Goal: Task Accomplishment & Management: Use online tool/utility

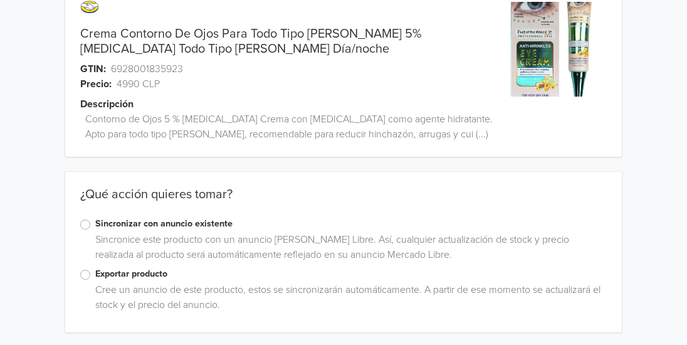
scroll to position [41, 0]
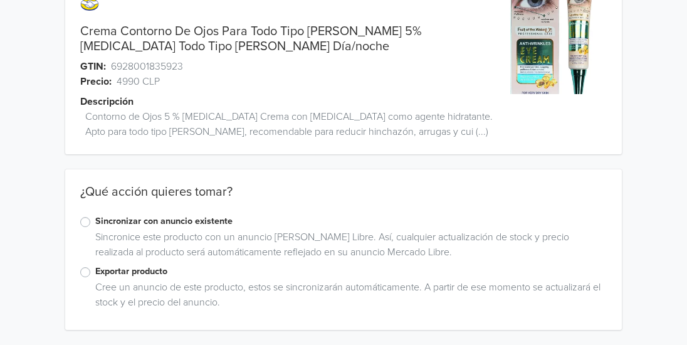
click at [95, 269] on label "Exportar producto" at bounding box center [351, 272] width 512 height 14
click at [0, 0] on input "Exportar producto" at bounding box center [0, 0] width 0 height 0
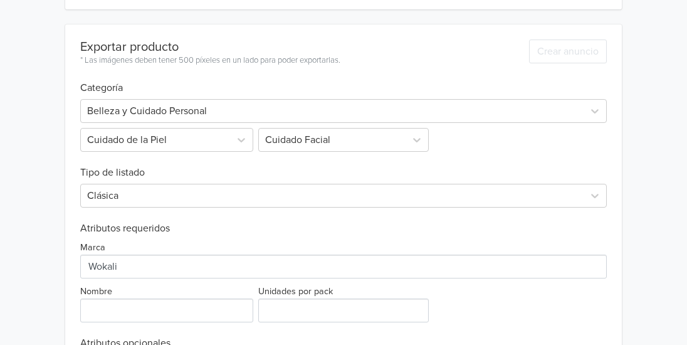
scroll to position [464, 0]
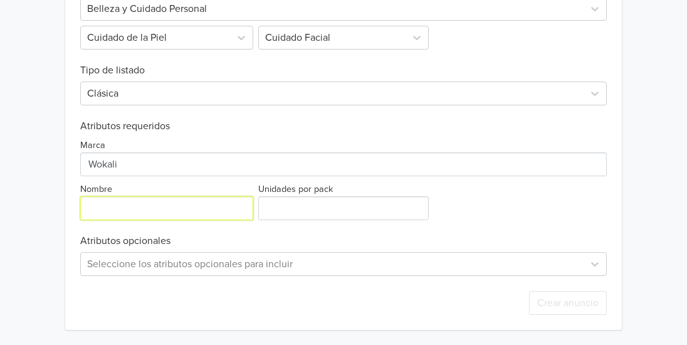
click at [204, 211] on input "Nombre" at bounding box center [166, 208] width 173 height 24
type input "Crema Contorno de Ojos"
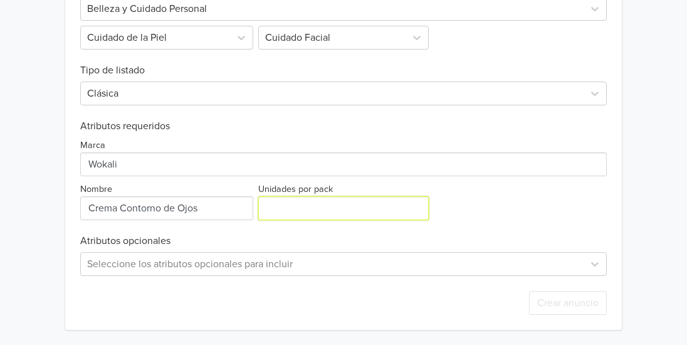
click at [312, 203] on input "Unidades por pack" at bounding box center [343, 208] width 171 height 24
type input "1"
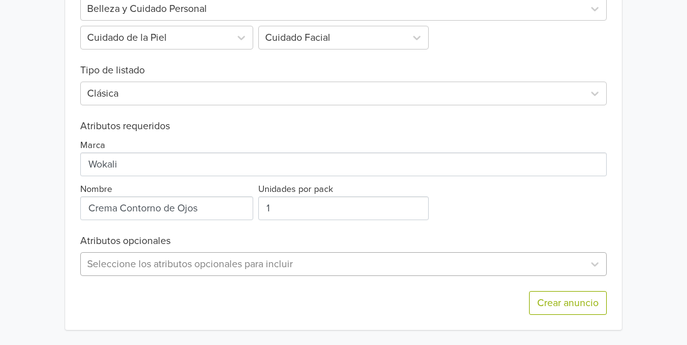
click at [315, 261] on div "Seleccione los atributos opcionales para incluir" at bounding box center [343, 264] width 527 height 24
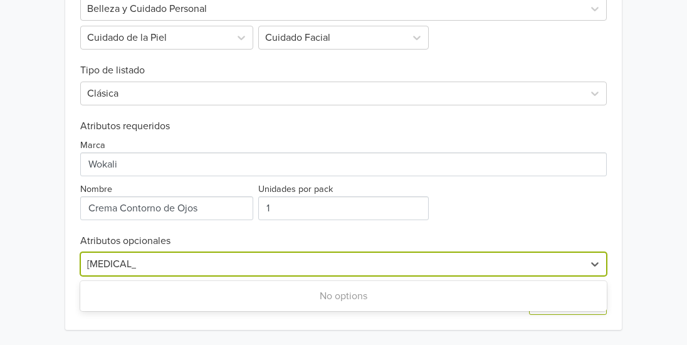
type input "Urea al 5%"
click at [494, 221] on div "Exportar producto * Las imágenes deben tener 500 píxeles en un lado para poder …" at bounding box center [343, 126] width 527 height 408
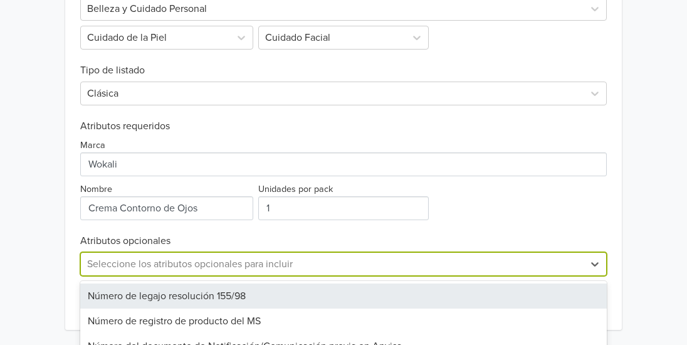
click at [519, 270] on div "40 results available. Use Up and Down to choose options, press Enter to select …" at bounding box center [343, 264] width 527 height 24
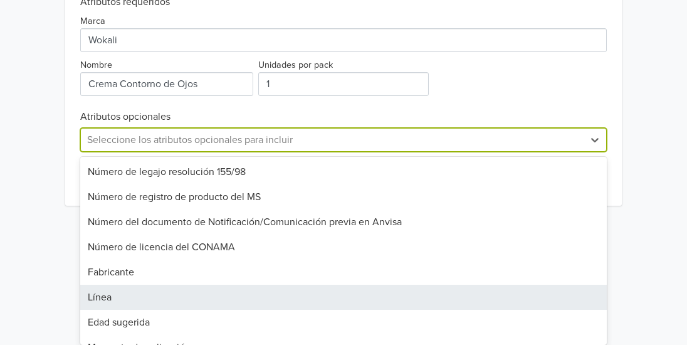
click at [386, 288] on div "Línea" at bounding box center [343, 297] width 527 height 25
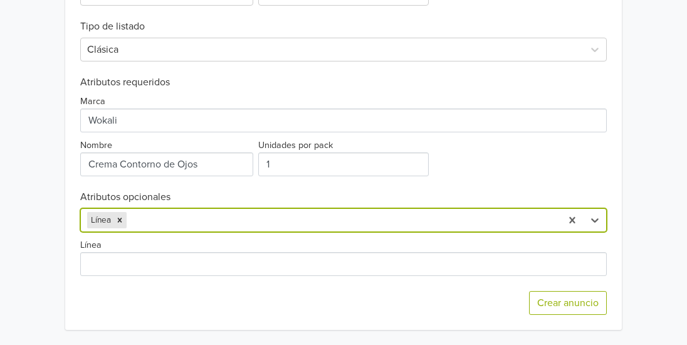
scroll to position [507, 0]
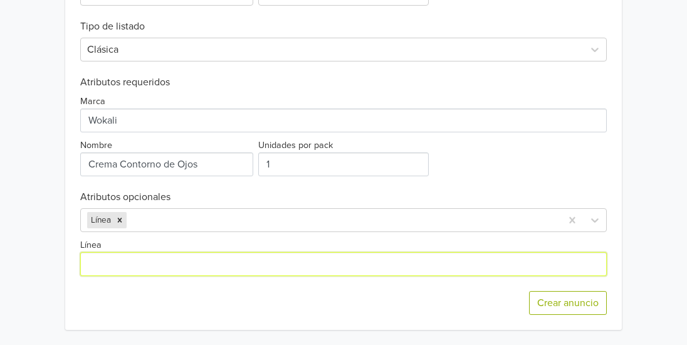
click at [306, 267] on input "Línea" at bounding box center [343, 264] width 527 height 24
type input "Contorno de Ojos"
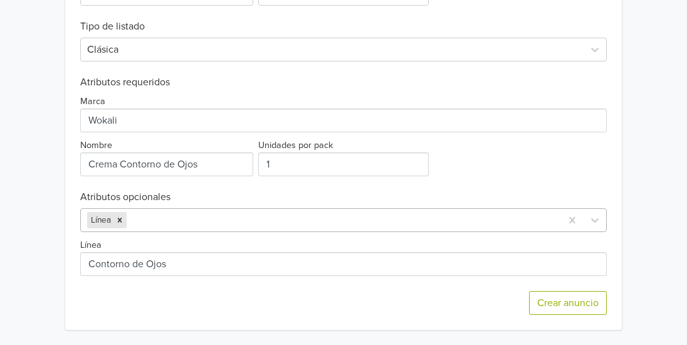
click at [227, 215] on div at bounding box center [342, 220] width 426 height 18
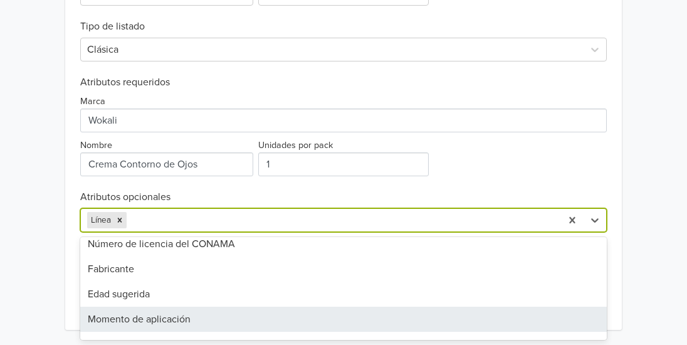
scroll to position [109, 0]
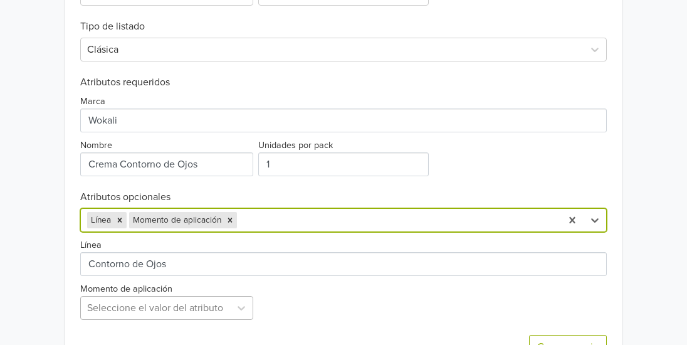
click at [224, 312] on div "Seleccione el valor del atributo" at bounding box center [166, 308] width 173 height 24
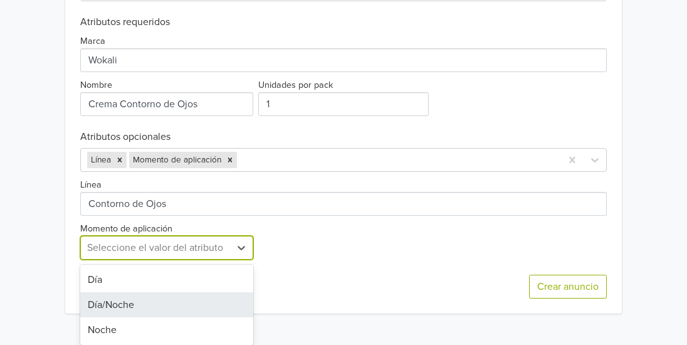
click at [224, 310] on div "Día/Noche" at bounding box center [166, 304] width 173 height 25
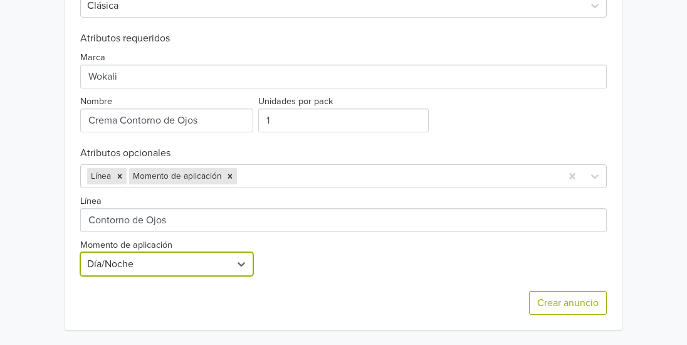
scroll to position [551, 0]
click at [312, 179] on div at bounding box center [398, 176] width 316 height 18
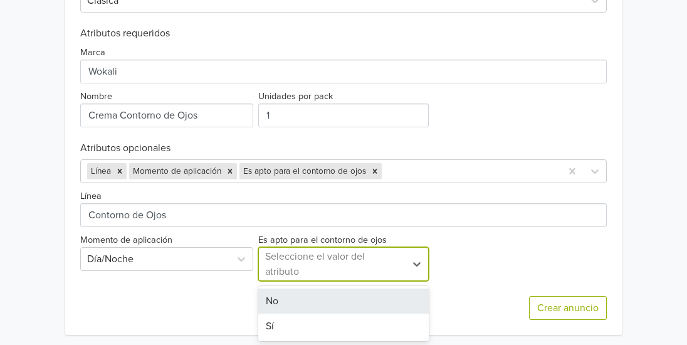
scroll to position [558, 0]
click at [324, 264] on div at bounding box center [332, 263] width 134 height 18
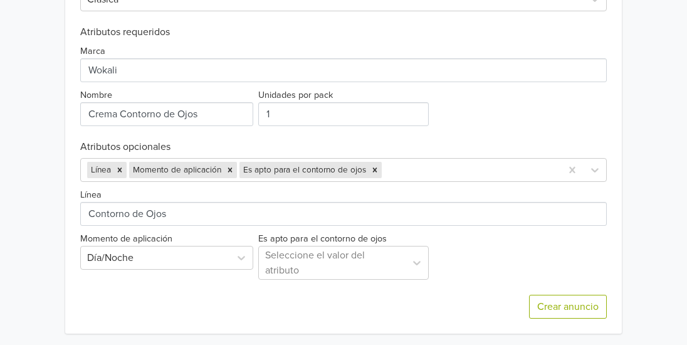
drag, startPoint x: 321, startPoint y: 331, endPoint x: 287, endPoint y: 295, distance: 49.3
click at [287, 295] on div "Crear anuncio" at bounding box center [343, 307] width 527 height 54
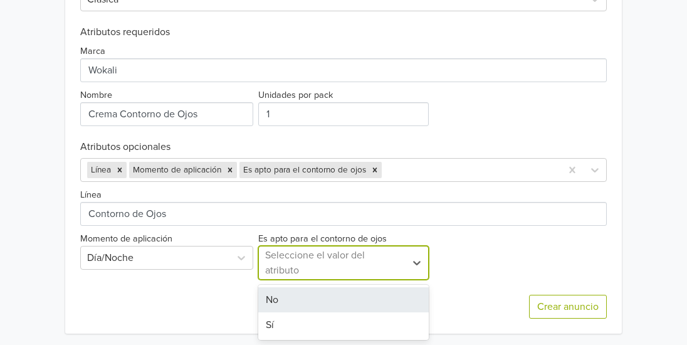
click at [288, 275] on div "Seleccione el valor del atributo" at bounding box center [332, 263] width 134 height 30
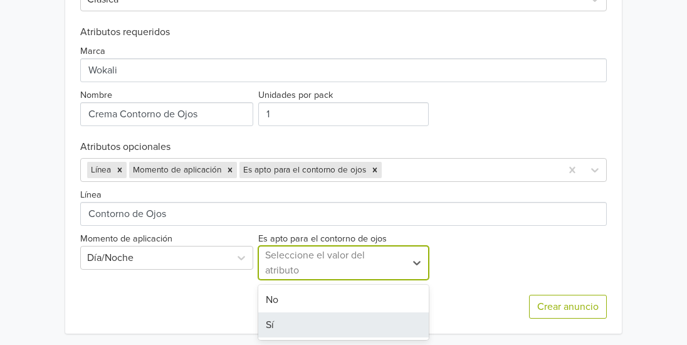
click at [272, 328] on div "Sí" at bounding box center [343, 324] width 171 height 25
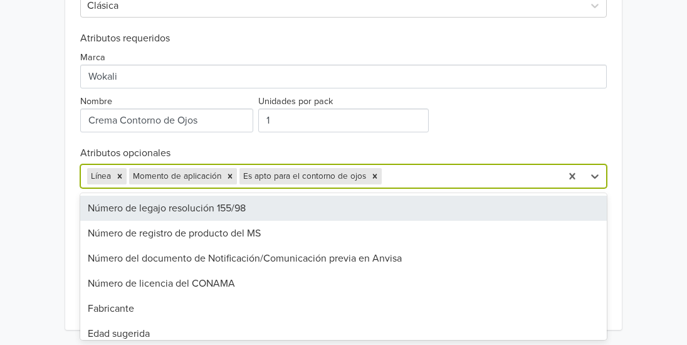
click at [417, 177] on div at bounding box center [470, 176] width 171 height 18
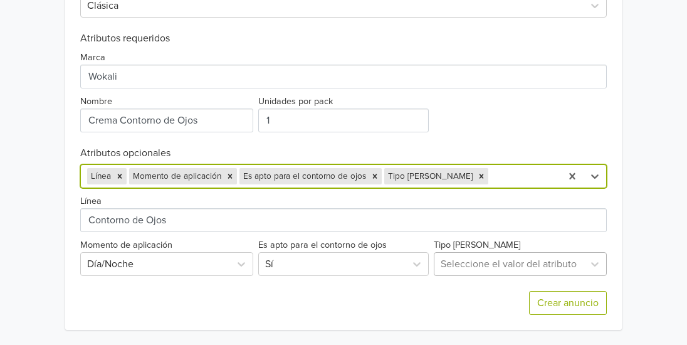
scroll to position [676, 0]
click at [538, 265] on div "Seleccione el valor del atributo" at bounding box center [520, 264] width 173 height 24
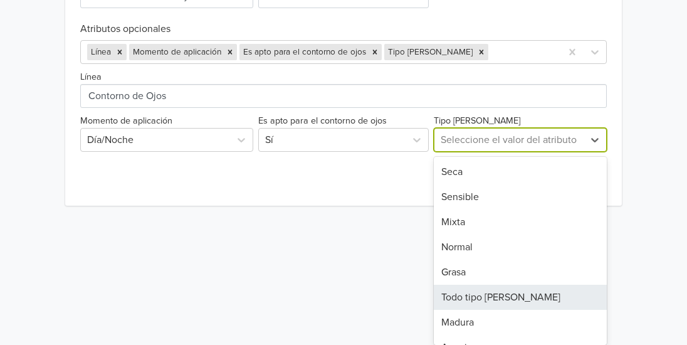
click at [520, 299] on div "Todo tipo [PERSON_NAME]" at bounding box center [520, 297] width 173 height 25
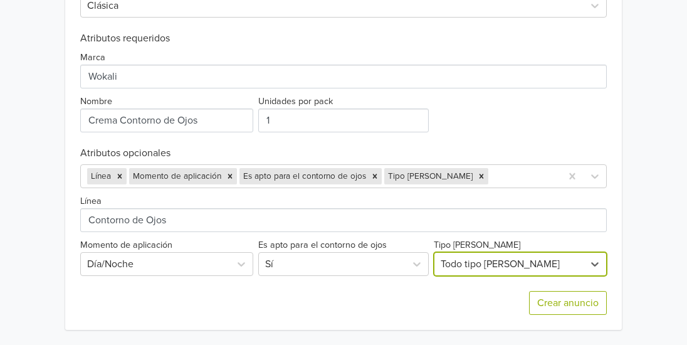
scroll to position [551, 0]
click at [524, 178] on div at bounding box center [523, 176] width 64 height 18
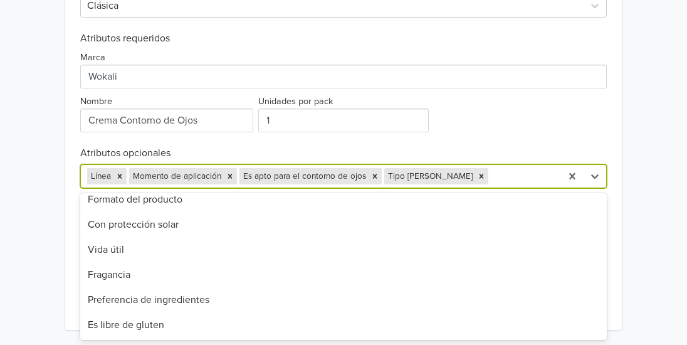
scroll to position [0, 0]
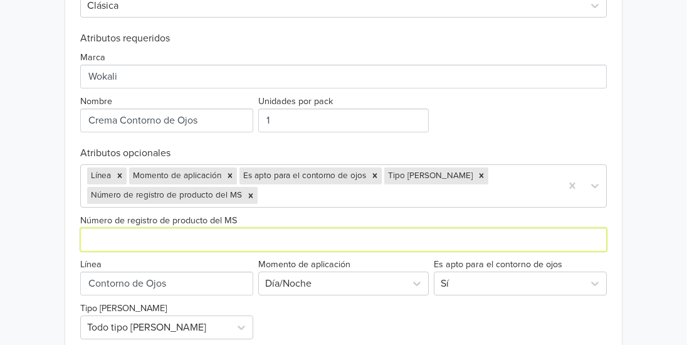
click at [337, 242] on input "Número de registro de producto del MS" at bounding box center [343, 240] width 527 height 24
type input "2053"
click at [251, 197] on icon "Remove Número de registro de producto del MS" at bounding box center [251, 195] width 9 height 9
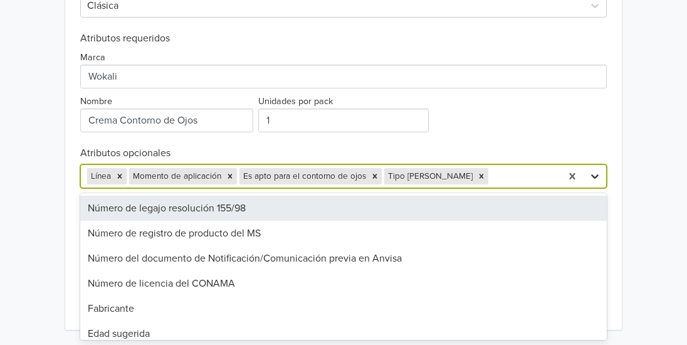
click at [595, 174] on icon at bounding box center [595, 176] width 13 height 13
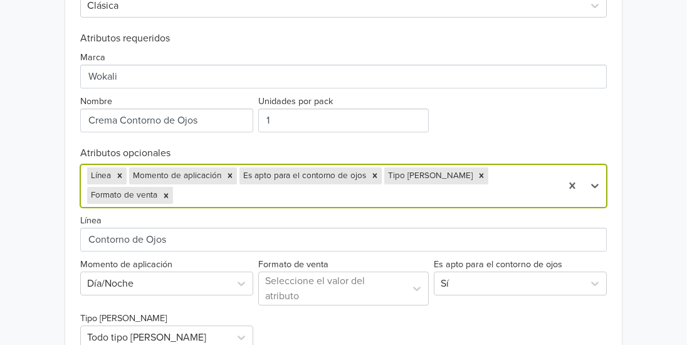
scroll to position [605, 0]
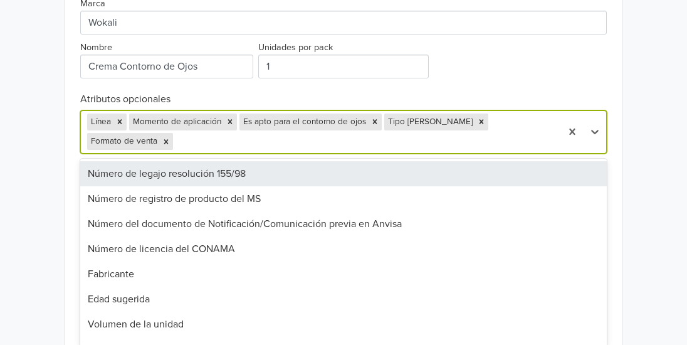
click at [551, 133] on div at bounding box center [366, 142] width 380 height 18
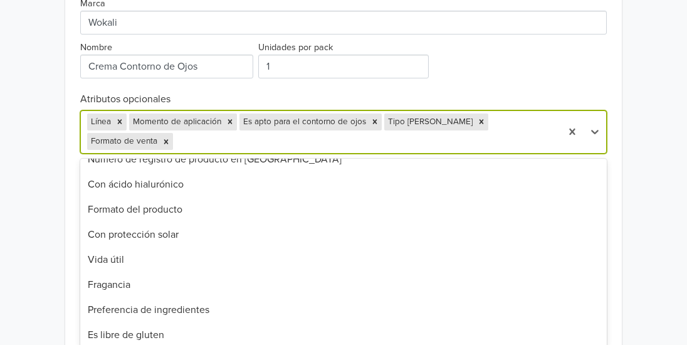
scroll to position [695, 0]
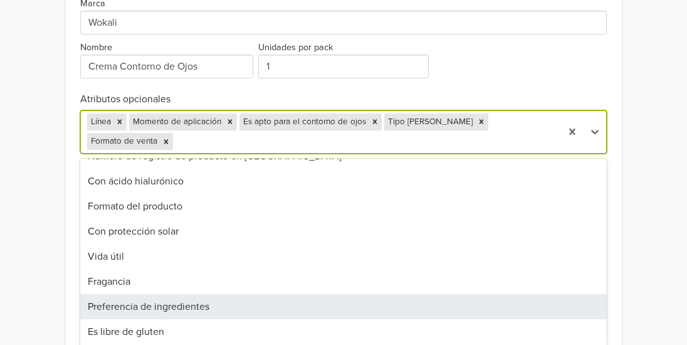
click at [430, 294] on div "Preferencia de ingredientes" at bounding box center [343, 306] width 527 height 25
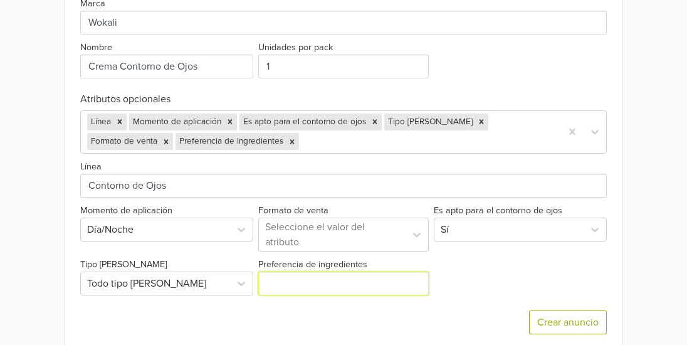
click at [393, 279] on input "Preferencia de ingredientes" at bounding box center [343, 284] width 171 height 24
type input "5% Urea"
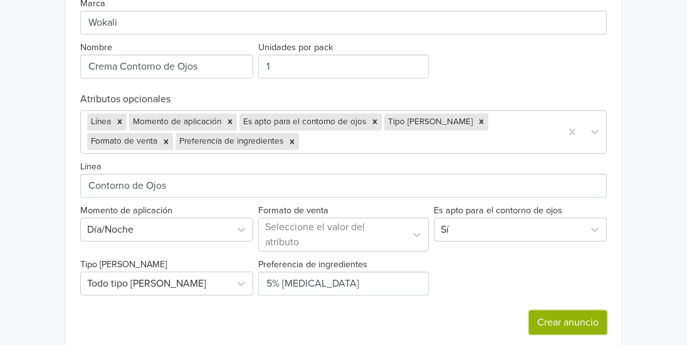
click at [541, 313] on button "Crear anuncio" at bounding box center [568, 323] width 78 height 24
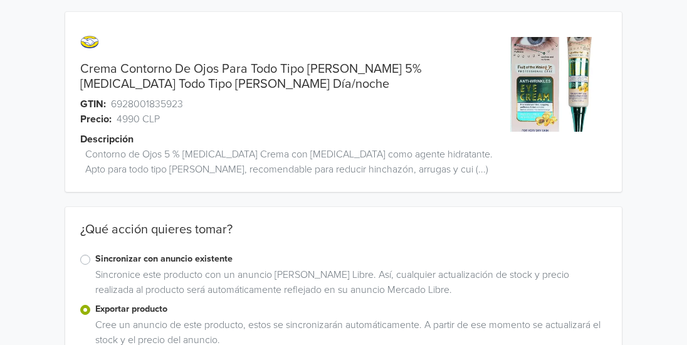
scroll to position [29, 0]
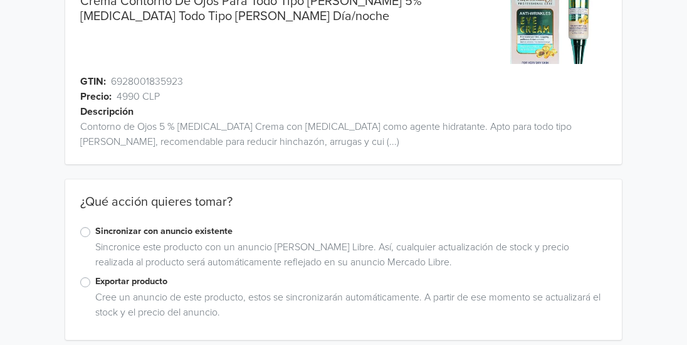
scroll to position [81, 0]
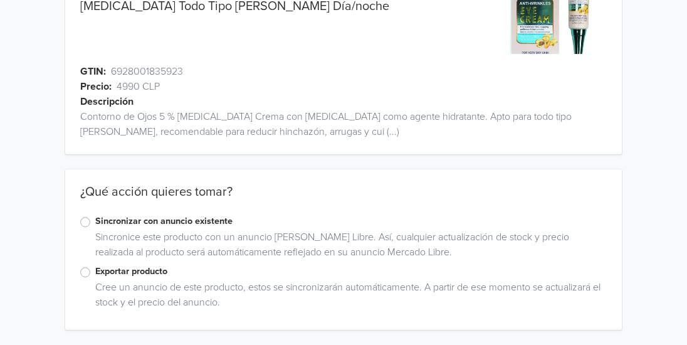
click at [95, 270] on label "Exportar producto" at bounding box center [351, 272] width 512 height 14
click at [0, 0] on input "Exportar producto" at bounding box center [0, 0] width 0 height 0
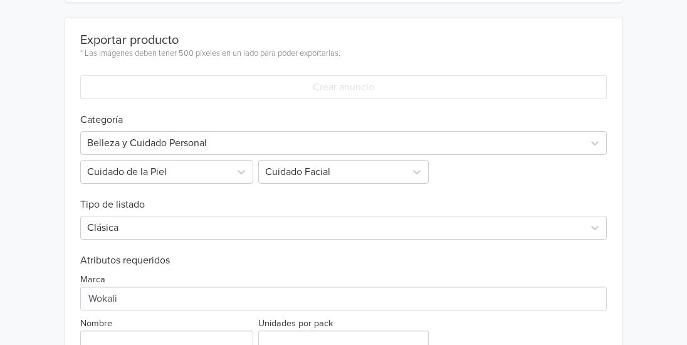
scroll to position [434, 0]
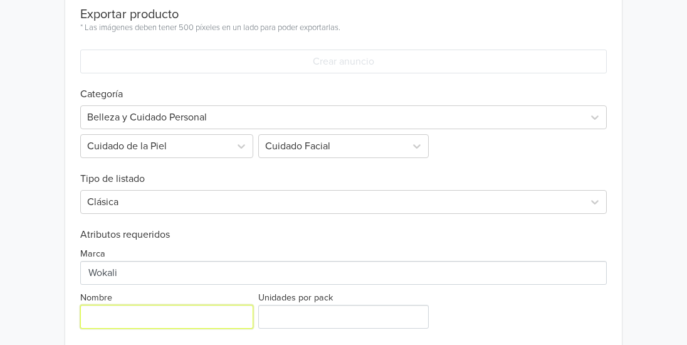
click at [207, 315] on input "Nombre" at bounding box center [166, 317] width 173 height 24
type input "Crema Contorno de Ojos"
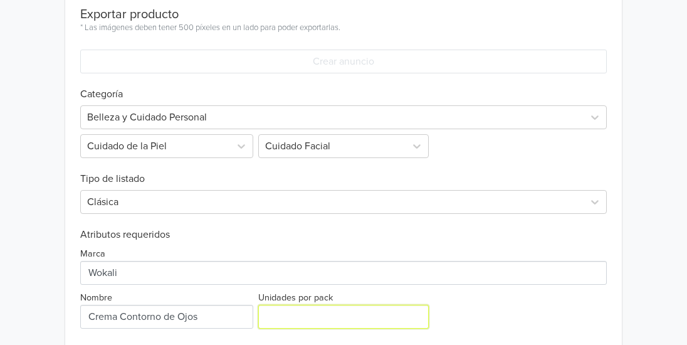
click at [307, 329] on input "Unidades por pack" at bounding box center [343, 317] width 171 height 24
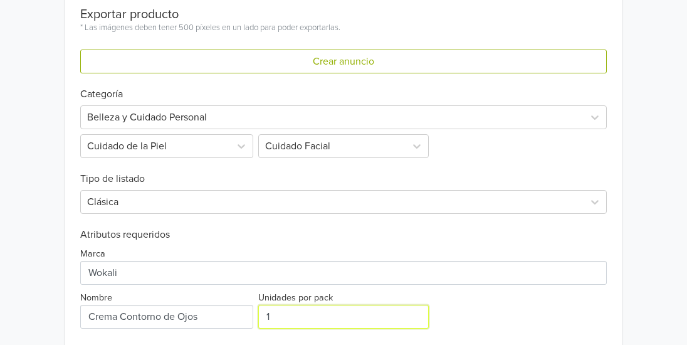
scroll to position [543, 0]
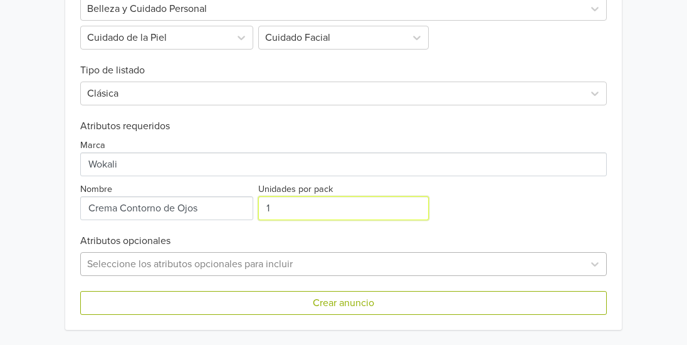
type input "1"
click at [323, 265] on div "Seleccione los atributos opcionales para incluir" at bounding box center [343, 264] width 527 height 24
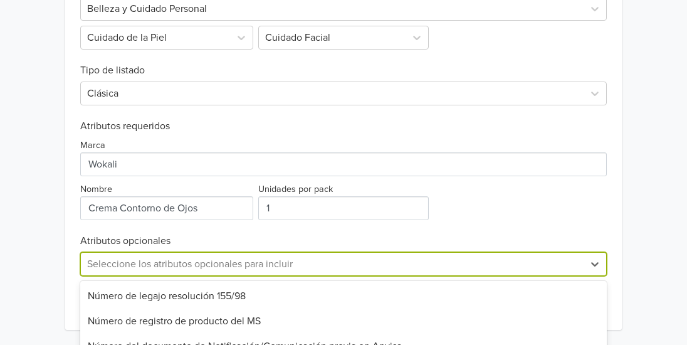
scroll to position [667, 0]
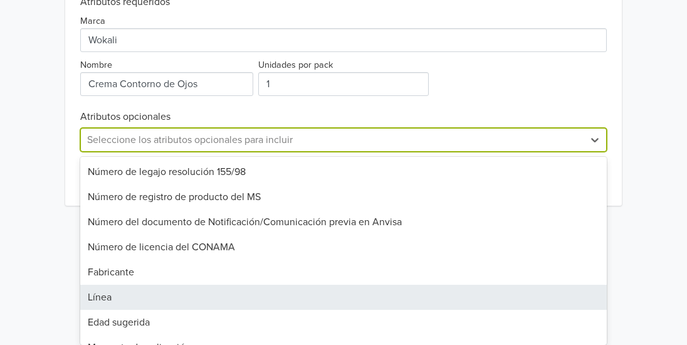
click at [323, 293] on div "Línea" at bounding box center [343, 297] width 527 height 25
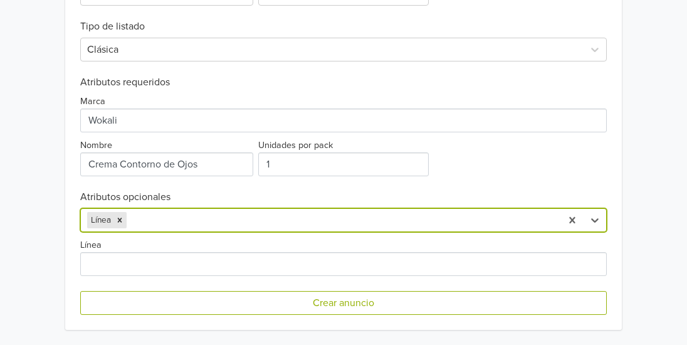
scroll to position [587, 0]
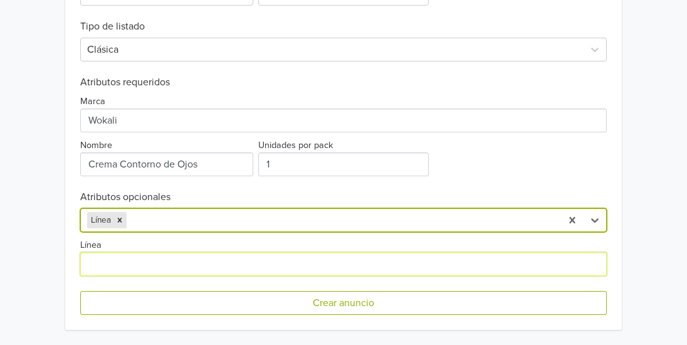
click at [218, 255] on input "Línea" at bounding box center [343, 264] width 527 height 24
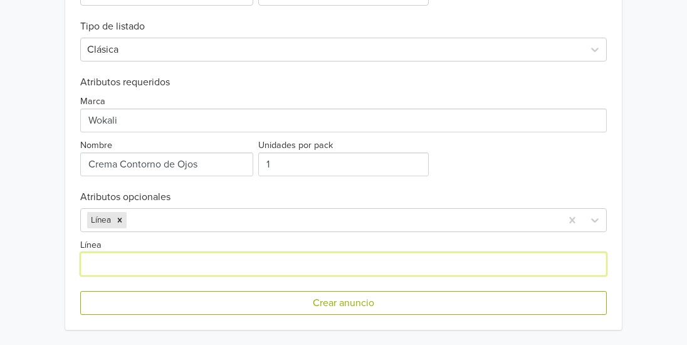
type input "Contorno de Ojos"
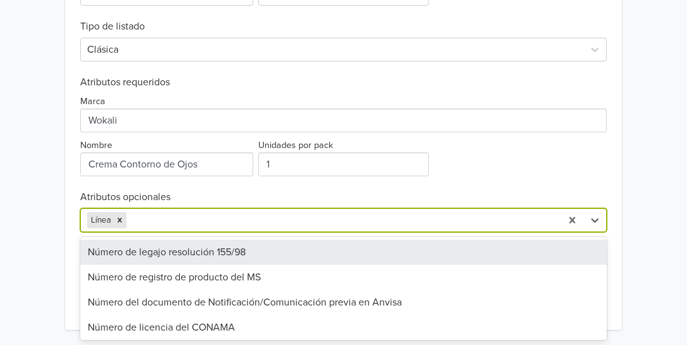
click at [330, 215] on div at bounding box center [342, 220] width 426 height 18
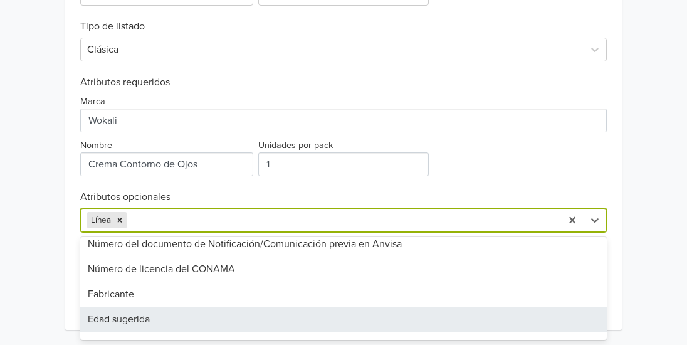
scroll to position [83, 0]
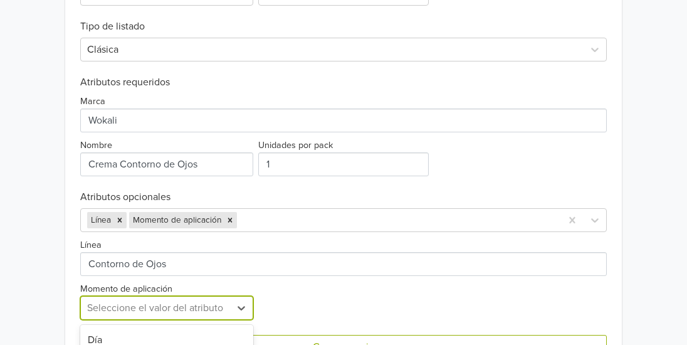
click at [215, 309] on div "3 results available. Use Up and Down to choose options, press Enter to select t…" at bounding box center [166, 308] width 173 height 24
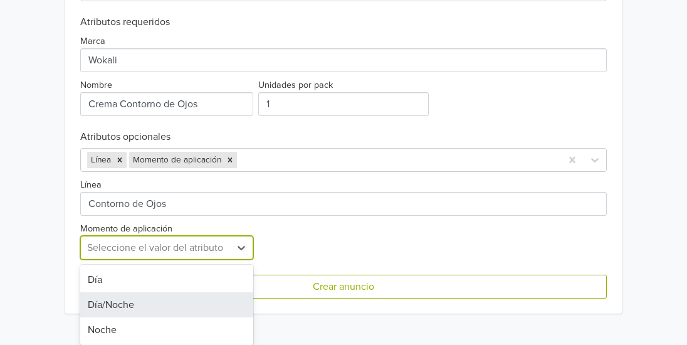
click at [215, 309] on div "Día/Noche" at bounding box center [166, 304] width 173 height 25
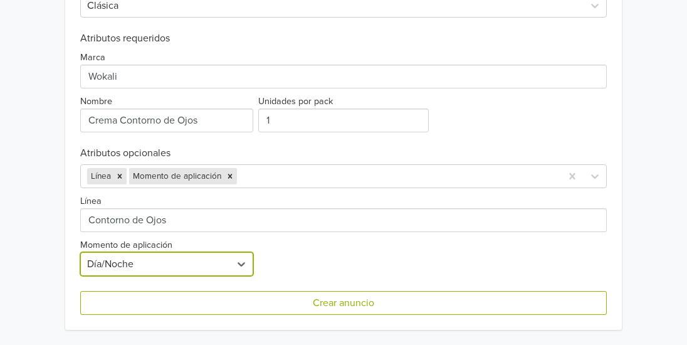
scroll to position [630, 0]
click at [301, 174] on div at bounding box center [398, 176] width 316 height 18
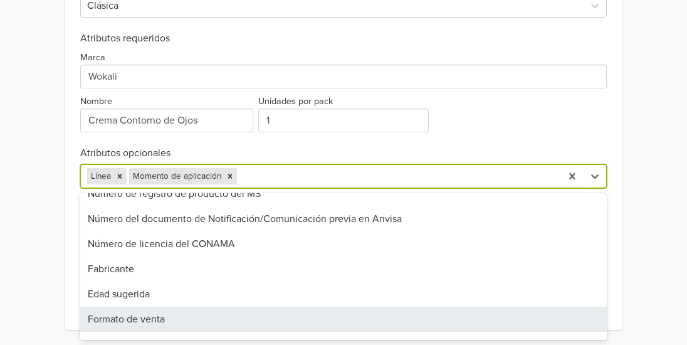
scroll to position [65, 0]
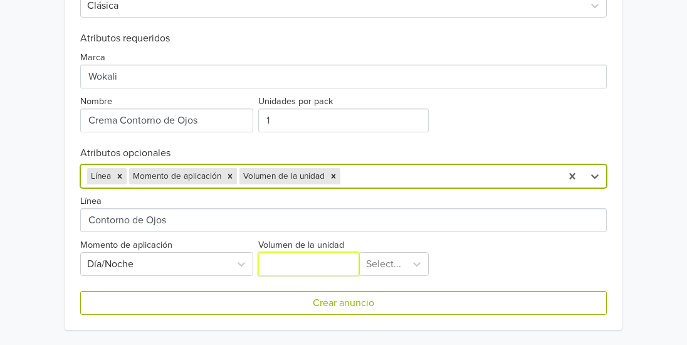
click at [321, 270] on input "Volumen de la unidad" at bounding box center [308, 264] width 101 height 24
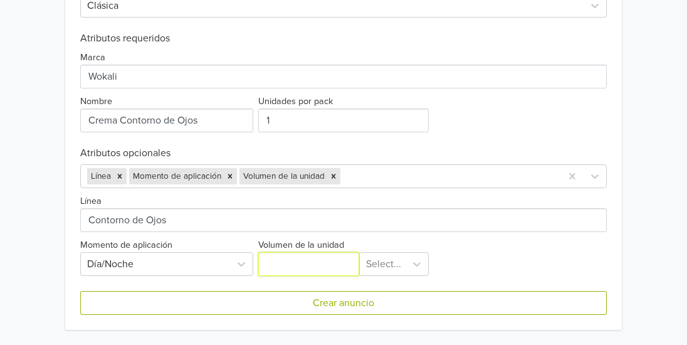
type input "30"
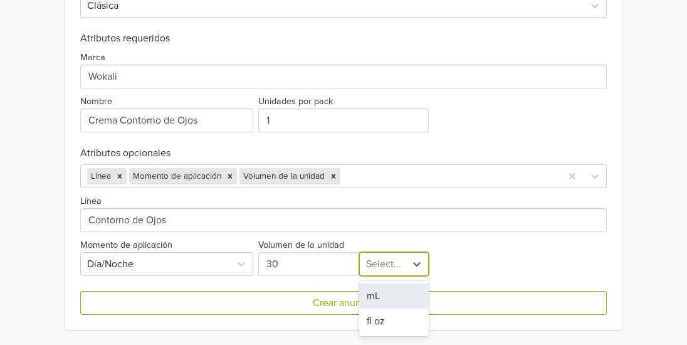
click at [391, 268] on div at bounding box center [383, 264] width 35 height 18
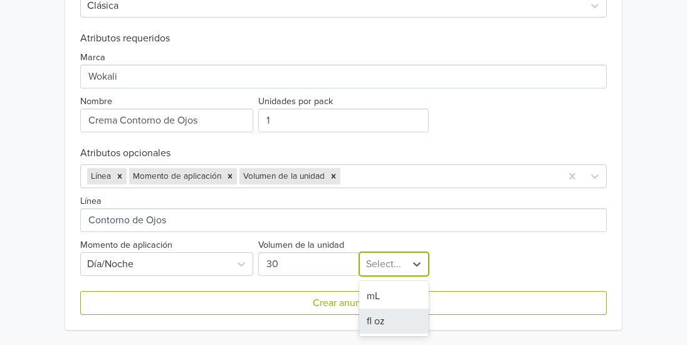
click at [403, 317] on div "fl oz" at bounding box center [394, 321] width 70 height 25
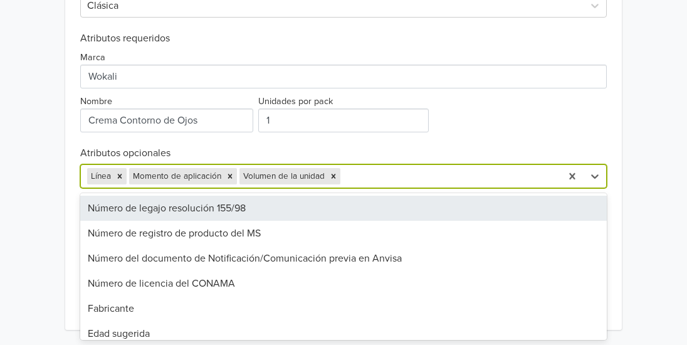
click at [388, 177] on div at bounding box center [449, 176] width 212 height 18
click at [334, 178] on icon "Remove Volumen de la unidad" at bounding box center [334, 176] width 4 height 4
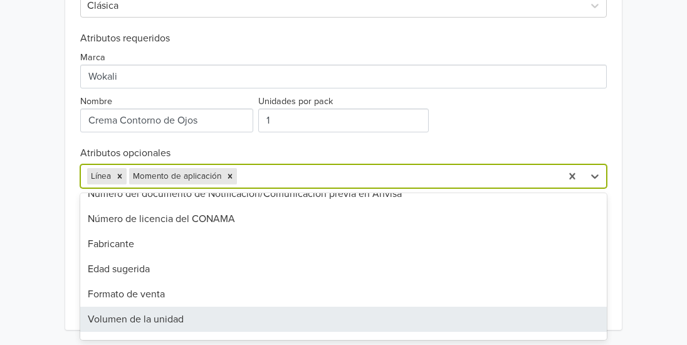
scroll to position [90, 0]
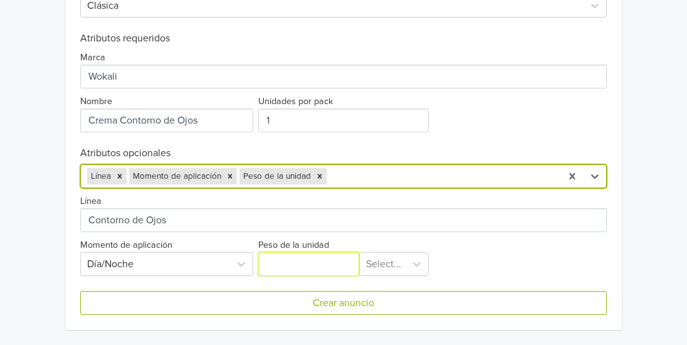
click at [322, 260] on input "Peso de la unidad" at bounding box center [308, 264] width 101 height 24
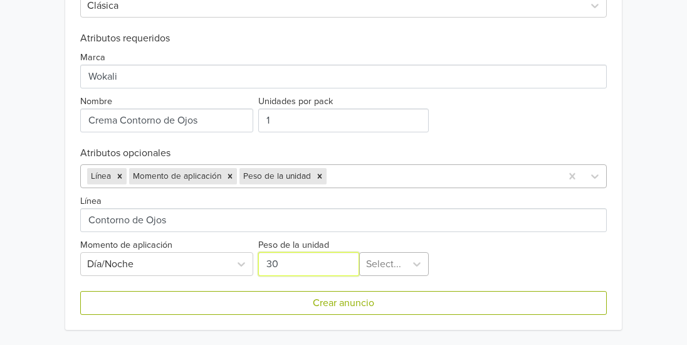
type input "30"
click at [396, 264] on div "Exportar producto * Las imágenes deben tener 500 píxeles en un lado para poder …" at bounding box center [343, 63] width 527 height 534
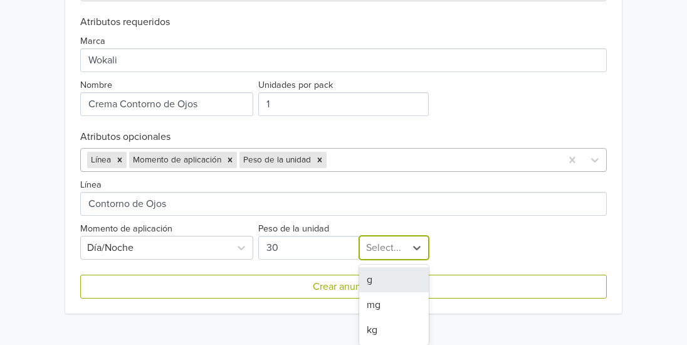
click at [385, 288] on div "g" at bounding box center [394, 279] width 70 height 25
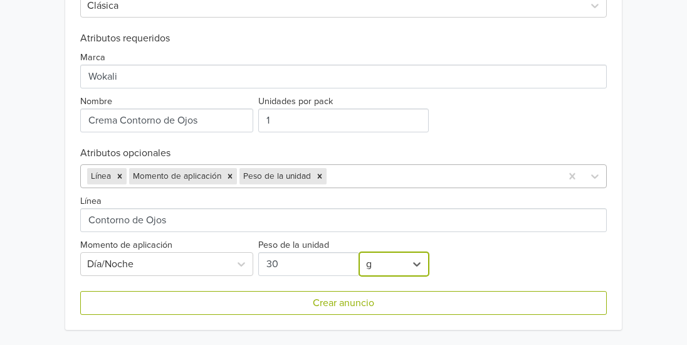
scroll to position [630, 0]
click at [388, 179] on div at bounding box center [442, 176] width 226 height 18
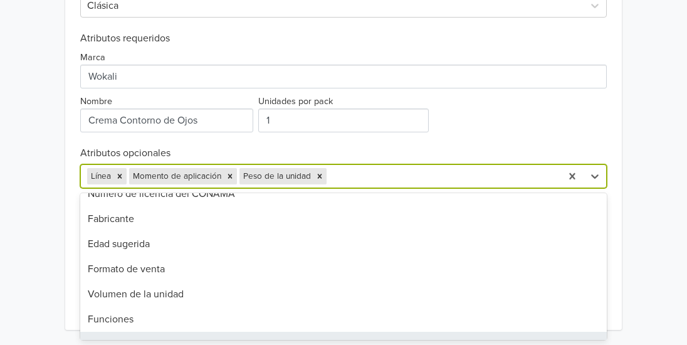
scroll to position [115, 0]
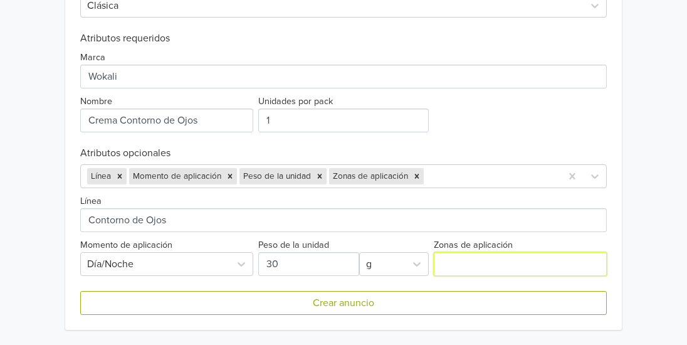
click at [489, 260] on input "Zonas de aplicación" at bounding box center [520, 264] width 173 height 24
type input "Contorno de Ojos"
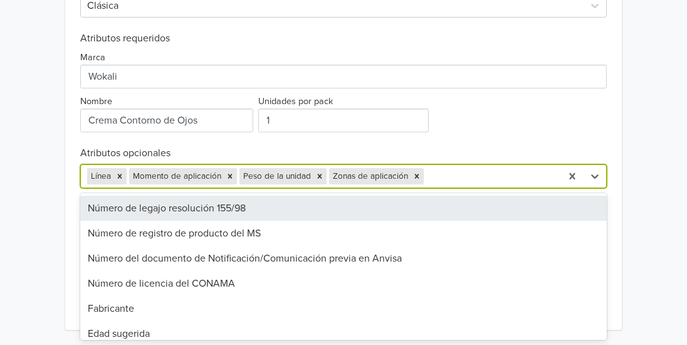
click at [493, 182] on div at bounding box center [491, 176] width 129 height 18
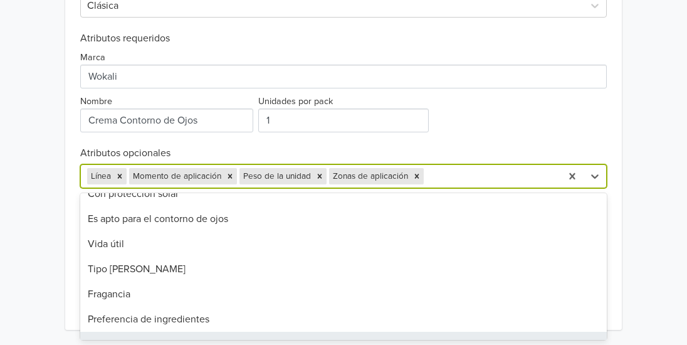
scroll to position [762, 0]
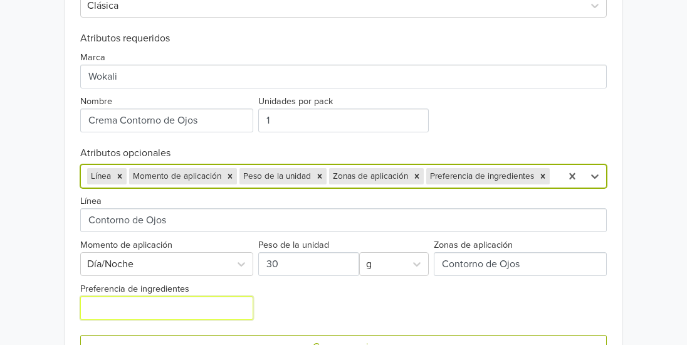
click at [134, 316] on input "Preferencia de ingredientes" at bounding box center [166, 308] width 173 height 24
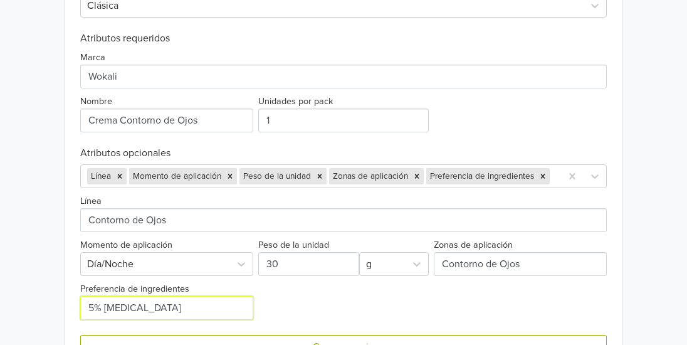
scroll to position [674, 0]
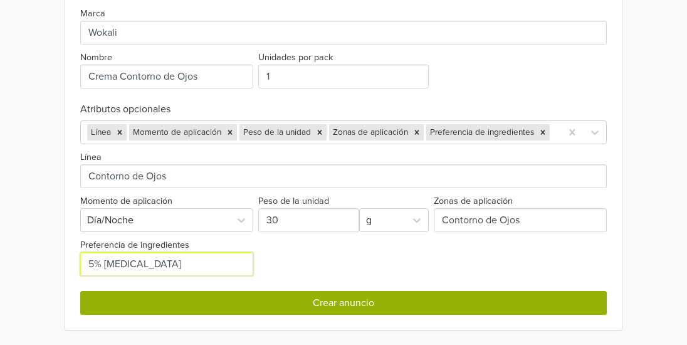
type input "5% [MEDICAL_DATA]"
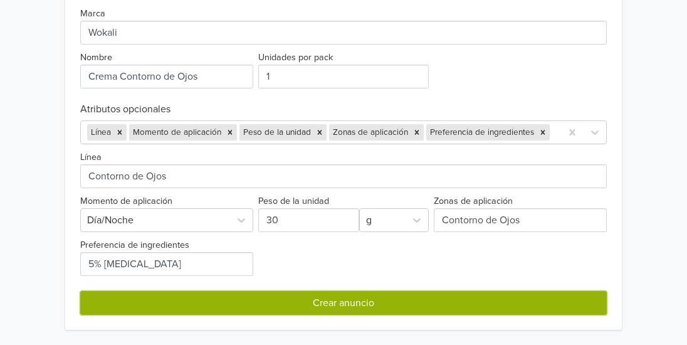
click at [539, 302] on button "Crear anuncio" at bounding box center [343, 303] width 527 height 24
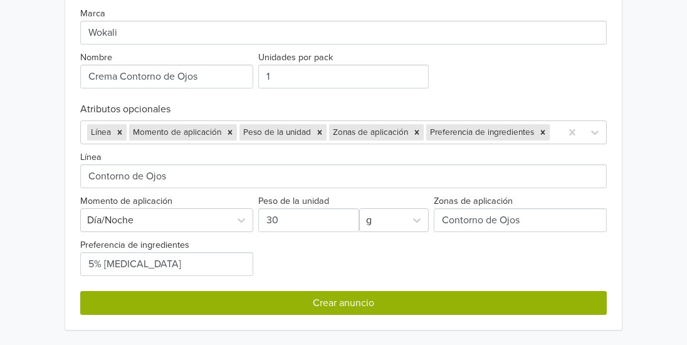
scroll to position [0, 0]
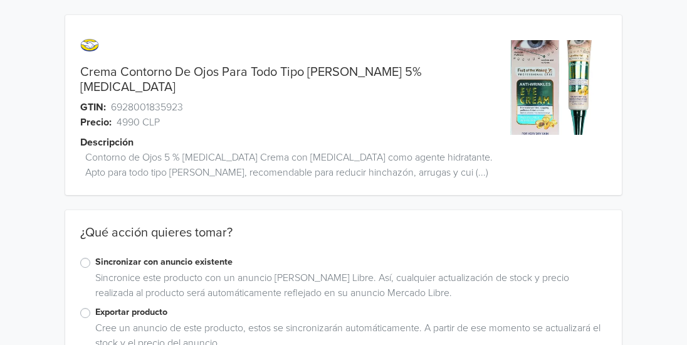
click at [79, 305] on div "Exportar producto Cree un anuncio de este producto, estos se sincronizarán auto…" at bounding box center [343, 330] width 557 height 50
click at [95, 305] on label "Exportar producto" at bounding box center [351, 312] width 512 height 14
click at [0, 0] on input "Exportar producto" at bounding box center [0, 0] width 0 height 0
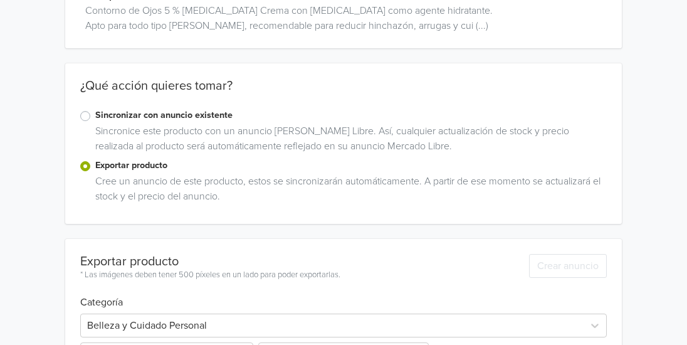
scroll to position [449, 0]
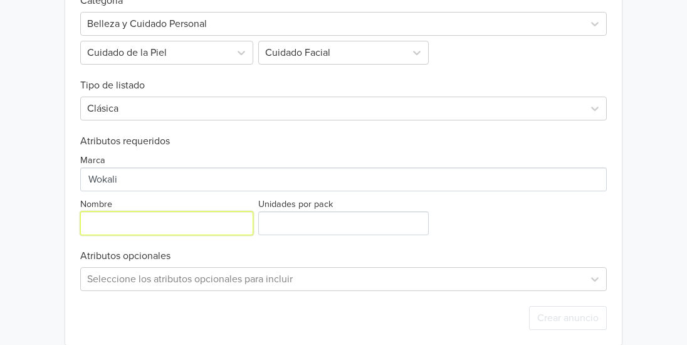
click at [188, 216] on input "Nombre" at bounding box center [166, 223] width 173 height 24
type input "Crema Contorno de Ojos"
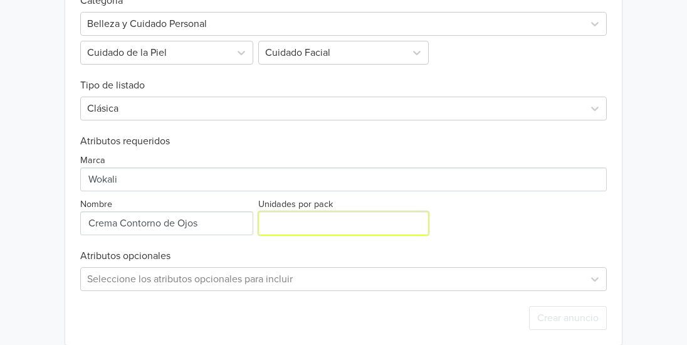
click at [287, 216] on input "Unidades por pack" at bounding box center [343, 223] width 171 height 24
type input "1"
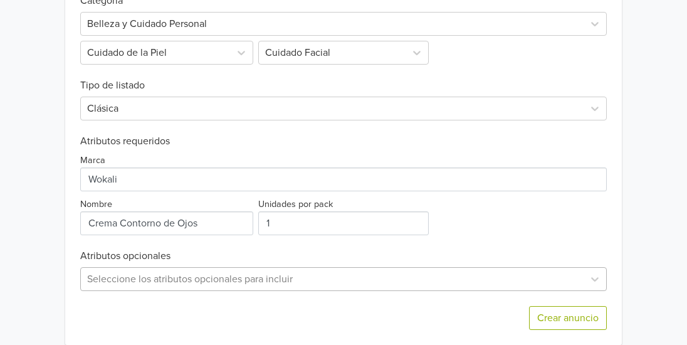
click at [305, 273] on div "Seleccione los atributos opcionales para incluir" at bounding box center [343, 279] width 527 height 24
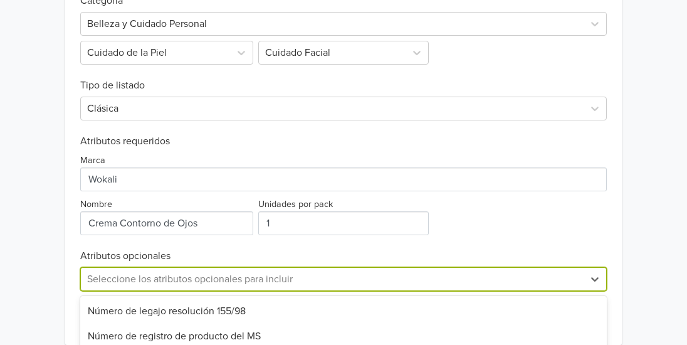
scroll to position [573, 0]
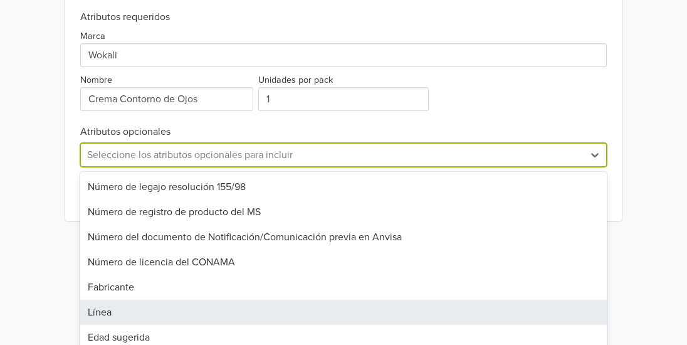
click at [305, 300] on div "Línea" at bounding box center [343, 312] width 527 height 25
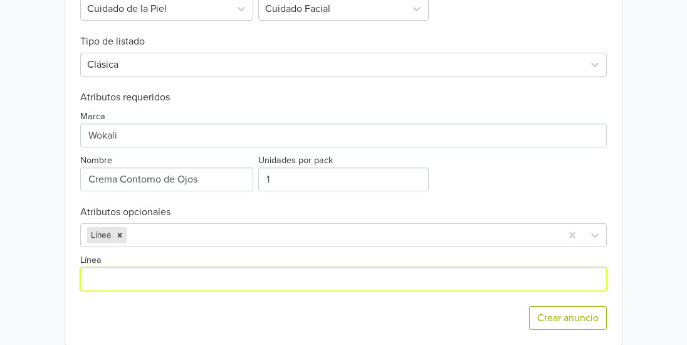
click at [248, 275] on input "Línea" at bounding box center [343, 279] width 527 height 24
type input "Contorno de Ojos"
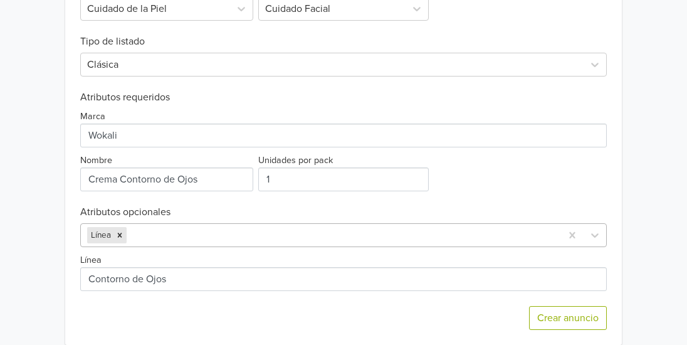
click at [227, 226] on div at bounding box center [342, 235] width 426 height 18
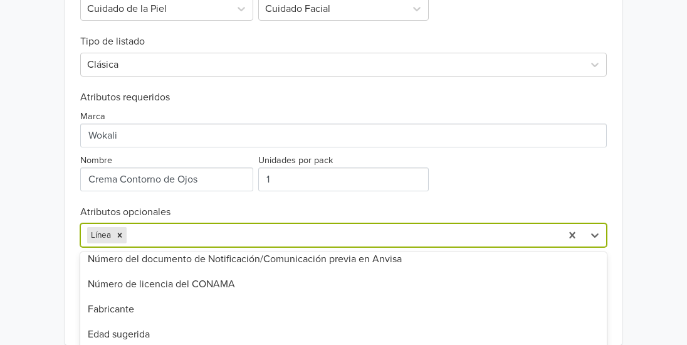
scroll to position [83, 0]
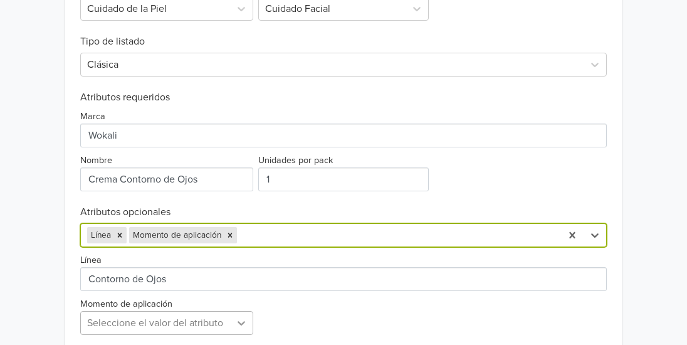
click at [235, 316] on div "Seleccione el valor del atributo" at bounding box center [166, 323] width 173 height 24
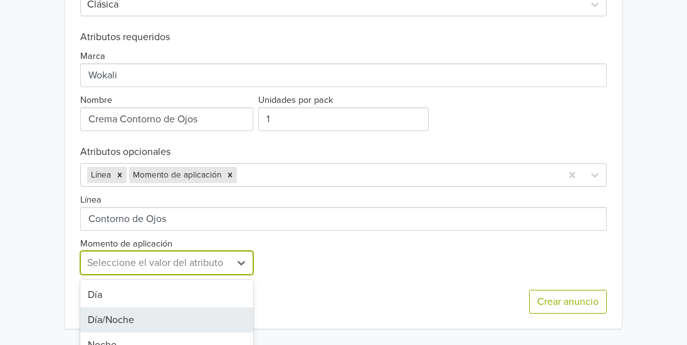
click at [213, 312] on div "Día/Noche" at bounding box center [166, 319] width 173 height 25
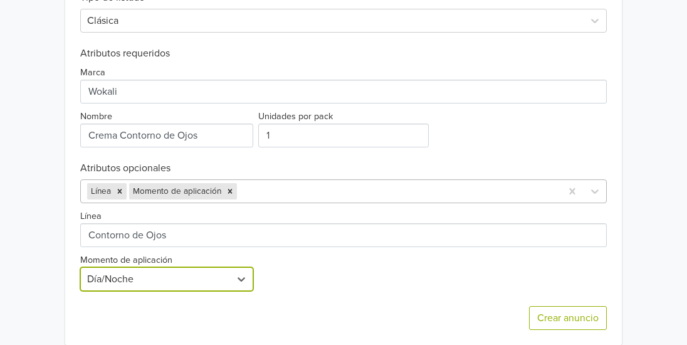
click at [291, 183] on div at bounding box center [398, 192] width 316 height 18
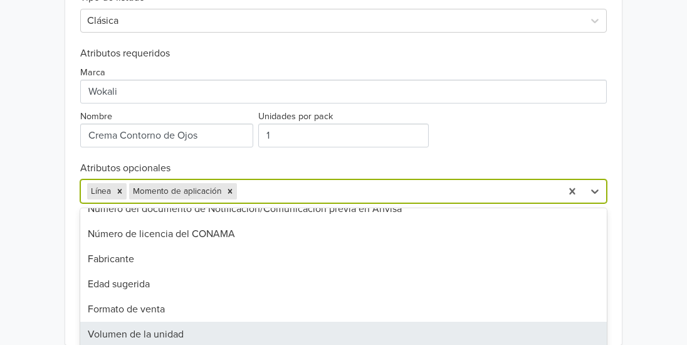
scroll to position [90, 0]
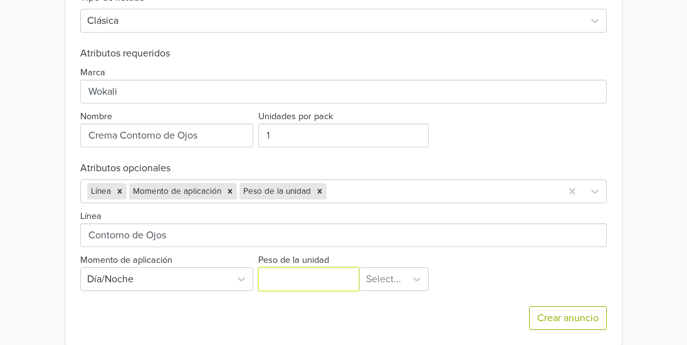
click at [298, 267] on input "Peso de la unidad" at bounding box center [308, 279] width 101 height 24
type input "30"
click at [400, 261] on div "Exportar producto * Las imágenes deben tener 500 píxeles en un lado para poder …" at bounding box center [343, 97] width 527 height 496
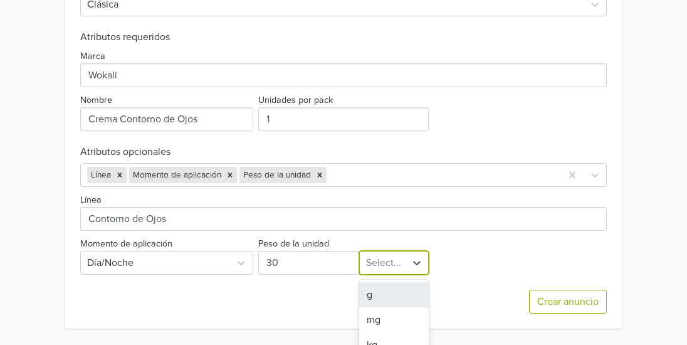
click at [406, 285] on div "g" at bounding box center [394, 294] width 70 height 25
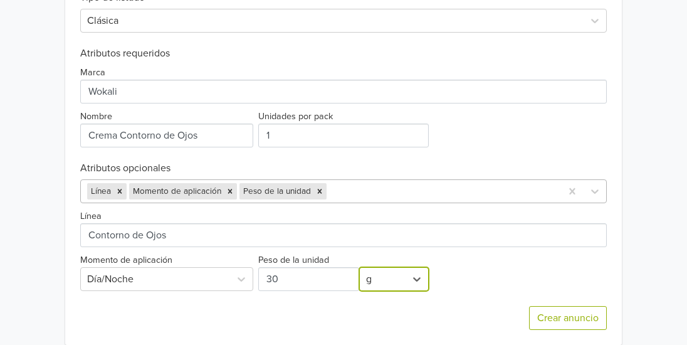
click at [392, 184] on div at bounding box center [442, 192] width 226 height 18
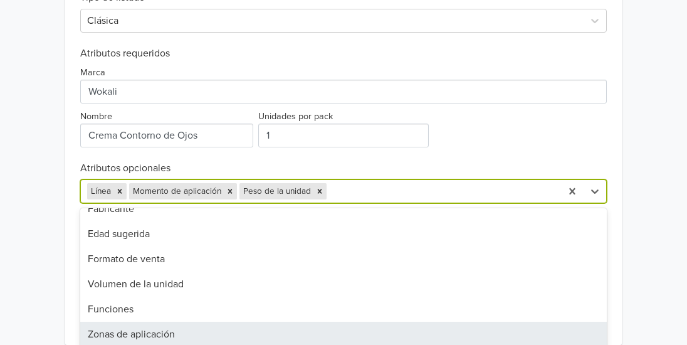
scroll to position [140, 0]
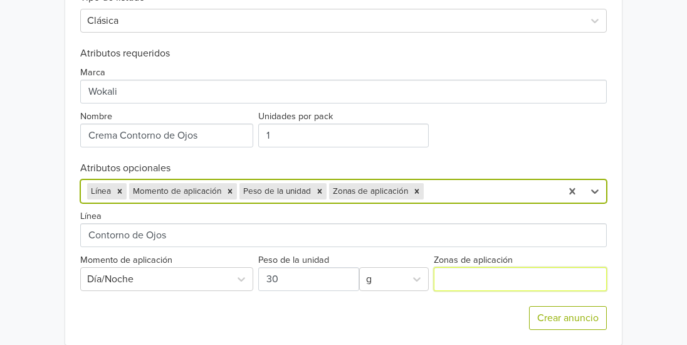
click at [492, 267] on input "Zonas de aplicación" at bounding box center [520, 279] width 173 height 24
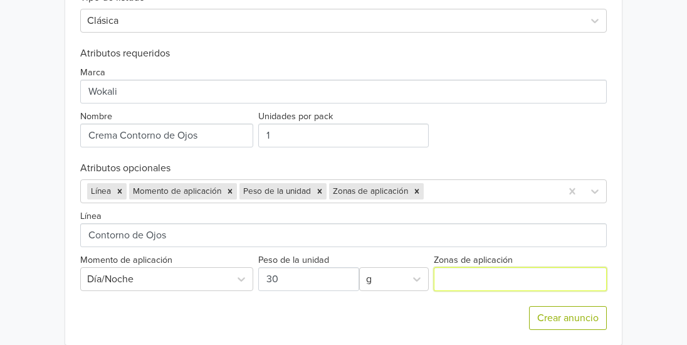
type input "Contorno de Ojos"
click at [119, 189] on icon "Remove Línea" at bounding box center [120, 191] width 4 height 4
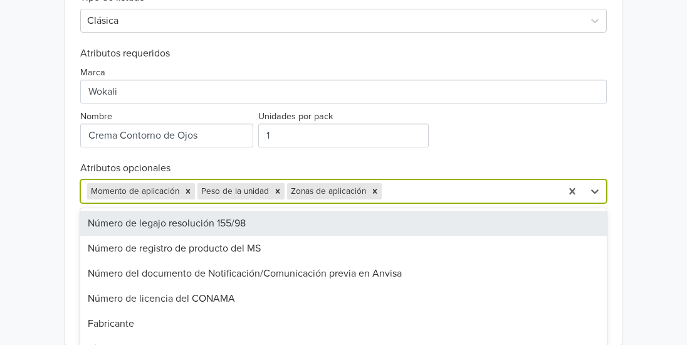
click at [402, 183] on div at bounding box center [470, 192] width 171 height 18
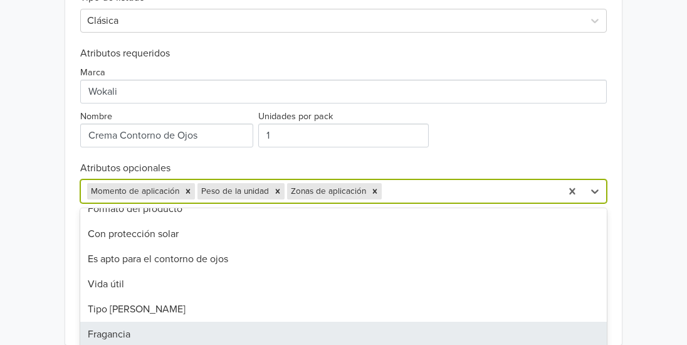
scroll to position [767, 0]
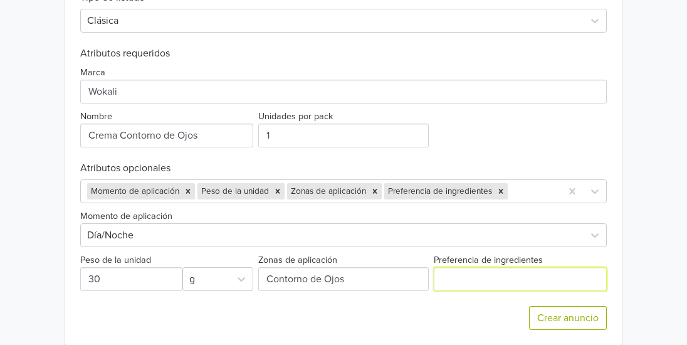
drag, startPoint x: 464, startPoint y: 266, endPoint x: 445, endPoint y: 265, distance: 18.8
click at [445, 267] on input "Preferencia de ingredientes" at bounding box center [520, 279] width 173 height 24
type input "5% [MEDICAL_DATA]"
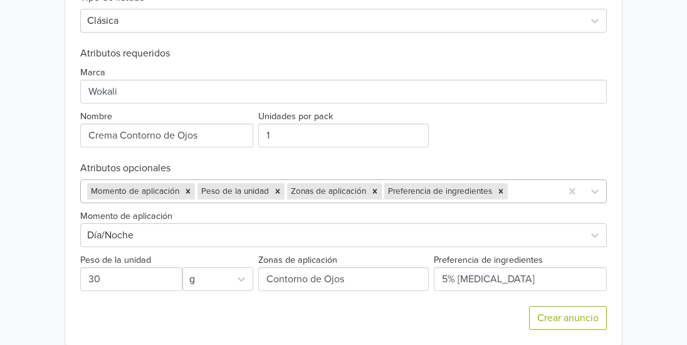
click at [551, 183] on div at bounding box center [533, 192] width 45 height 18
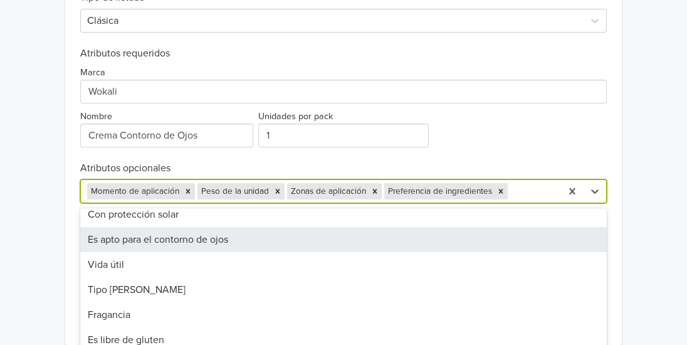
scroll to position [747, 0]
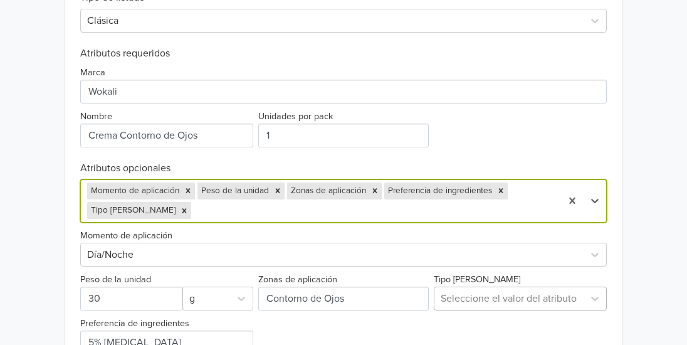
click at [516, 287] on div "Seleccione el valor del atributo" at bounding box center [520, 299] width 173 height 24
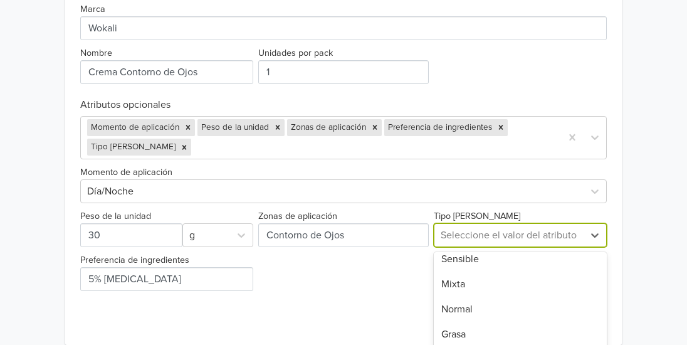
scroll to position [58, 0]
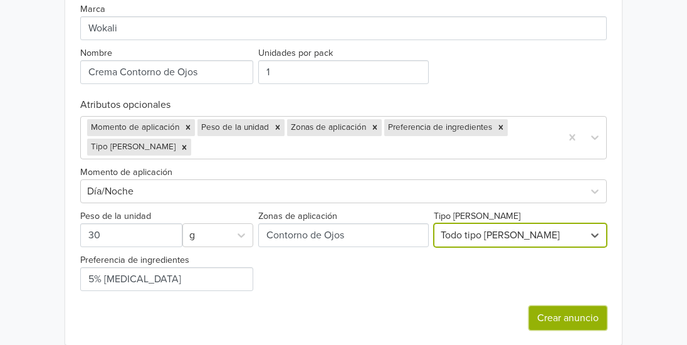
click at [577, 306] on button "Crear anuncio" at bounding box center [568, 318] width 78 height 24
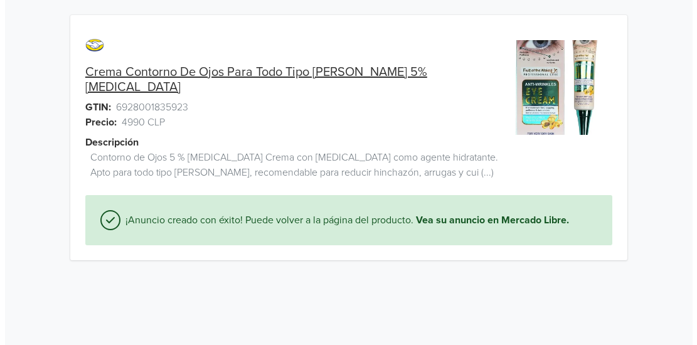
scroll to position [0, 0]
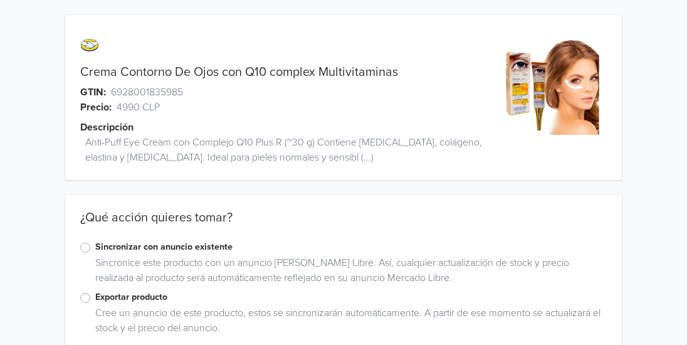
scroll to position [26, 0]
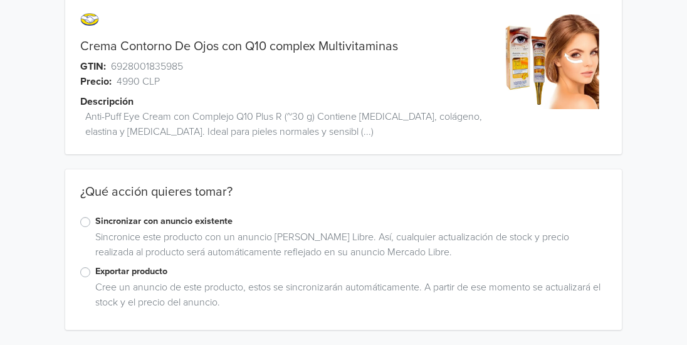
click at [95, 270] on label "Exportar producto" at bounding box center [351, 272] width 512 height 14
click at [0, 0] on input "Exportar producto" at bounding box center [0, 0] width 0 height 0
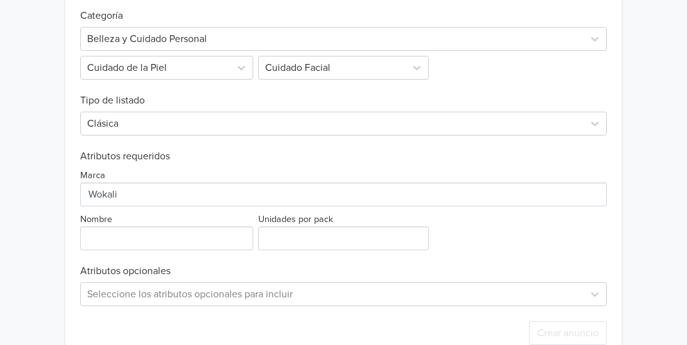
scroll to position [449, 0]
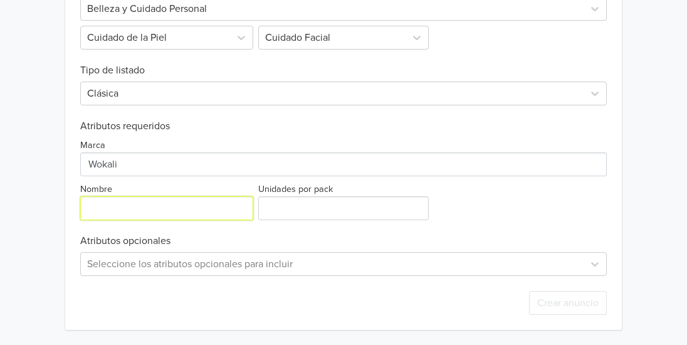
click at [107, 209] on input "Nombre" at bounding box center [166, 208] width 173 height 24
type input "Crema Contorno de Ojos"
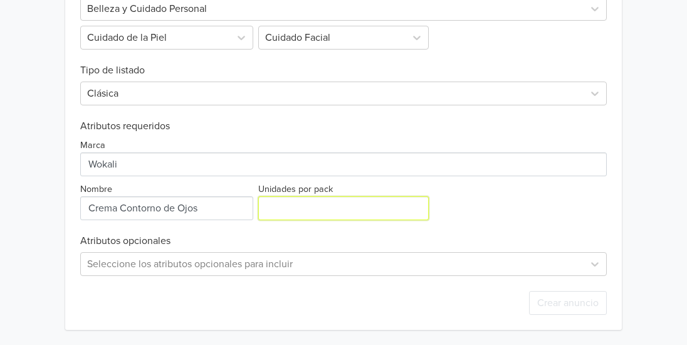
click at [312, 211] on input "Unidades por pack" at bounding box center [343, 208] width 171 height 24
type input "1"
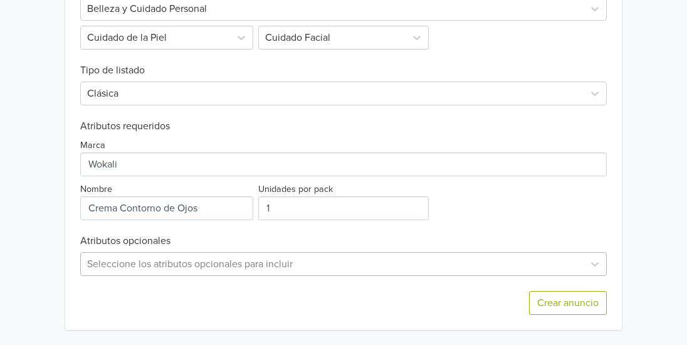
click at [338, 267] on div "Seleccione los atributos opcionales para incluir" at bounding box center [343, 264] width 527 height 24
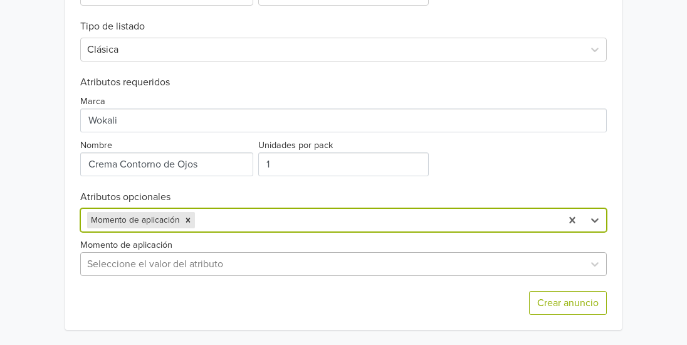
scroll to position [509, 0]
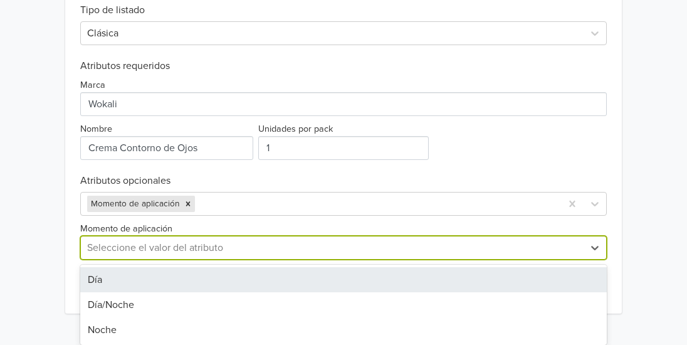
click at [263, 263] on div "Exportar producto * Las imágenes deben tener 500 píxeles en un lado para poder …" at bounding box center [343, 88] width 527 height 452
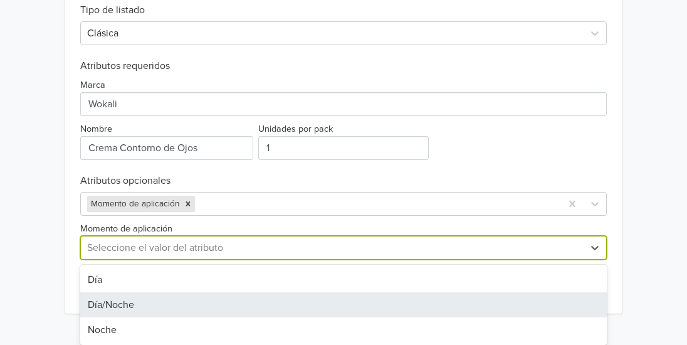
click at [265, 294] on div "Día/Noche" at bounding box center [343, 304] width 527 height 25
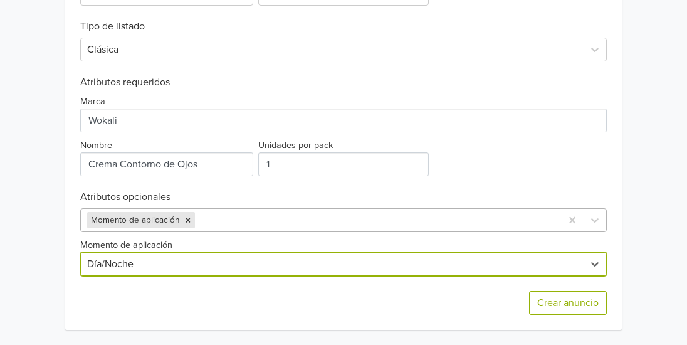
click at [264, 218] on div at bounding box center [377, 220] width 358 height 18
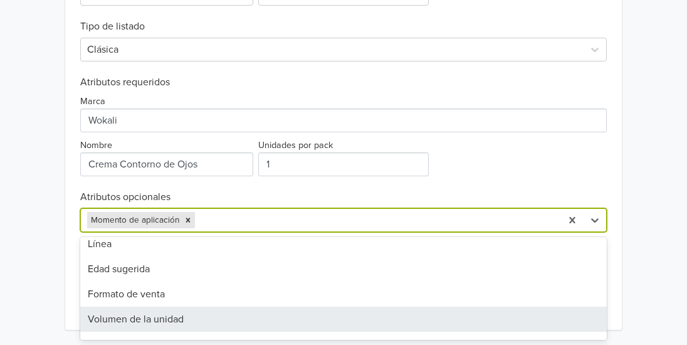
scroll to position [159, 0]
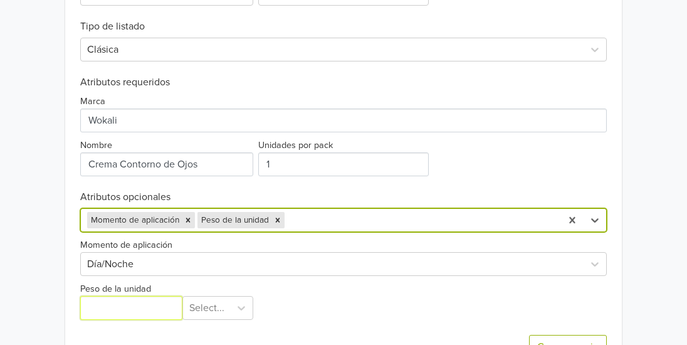
click at [157, 311] on input "Peso de la unidad" at bounding box center [131, 308] width 103 height 24
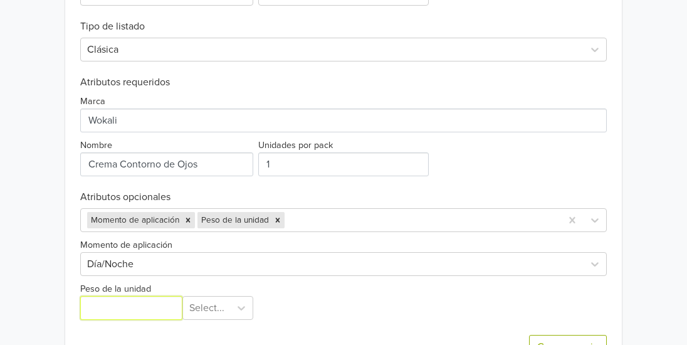
type input "30"
click at [216, 322] on div "Crear anuncio" at bounding box center [343, 347] width 527 height 54
click at [226, 317] on div "Select..." at bounding box center [218, 308] width 71 height 24
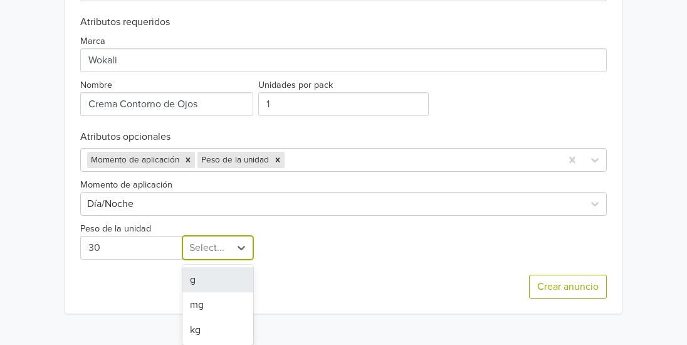
click at [225, 271] on div "g" at bounding box center [218, 279] width 71 height 25
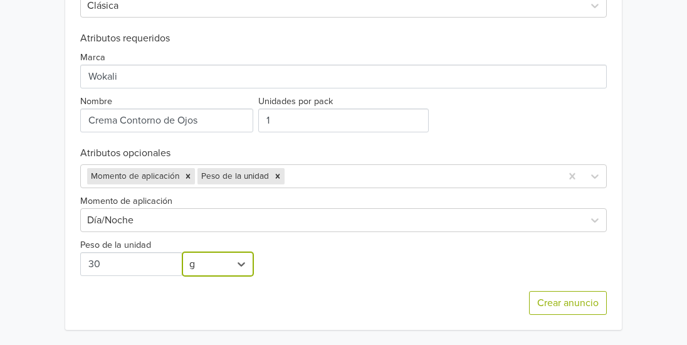
scroll to position [536, 0]
click at [327, 175] on div at bounding box center [421, 176] width 268 height 18
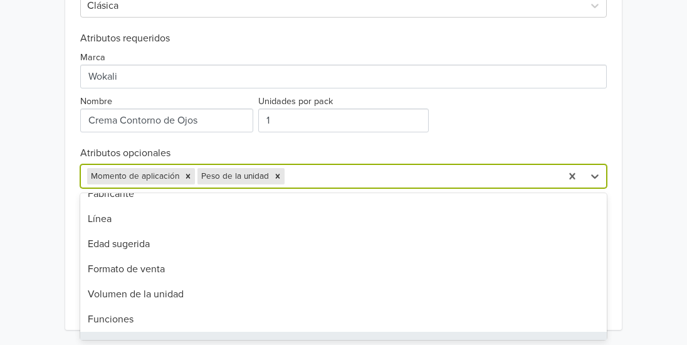
scroll to position [140, 0]
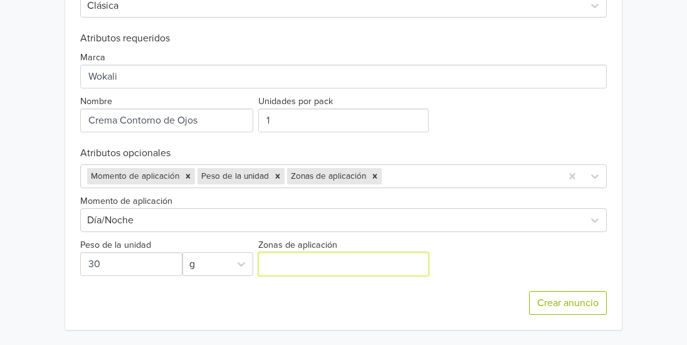
drag, startPoint x: 354, startPoint y: 265, endPoint x: 307, endPoint y: 270, distance: 47.3
click at [307, 270] on input "Zonas de aplicación" at bounding box center [343, 264] width 171 height 24
type input "Contorno de Ojos"
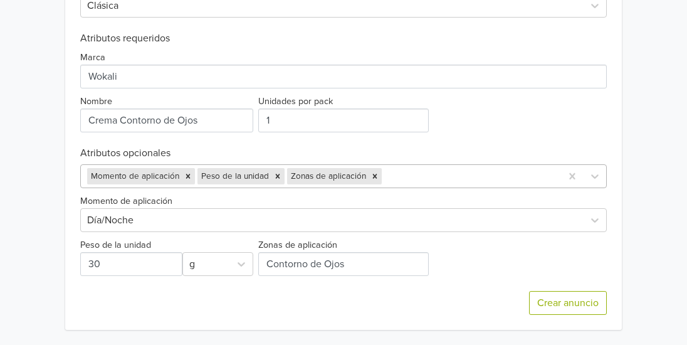
click at [437, 181] on div at bounding box center [470, 176] width 171 height 18
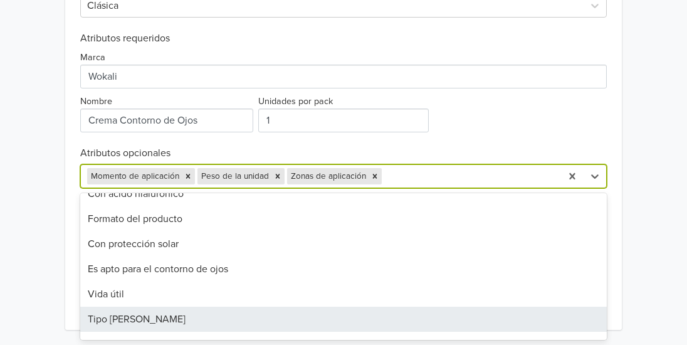
scroll to position [742, 0]
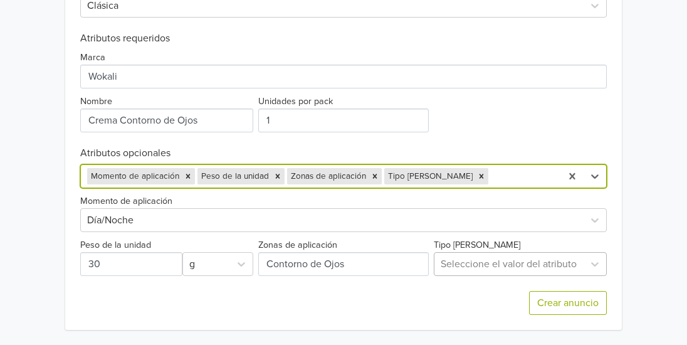
click at [484, 267] on div "Seleccione el valor del atributo" at bounding box center [520, 264] width 173 height 24
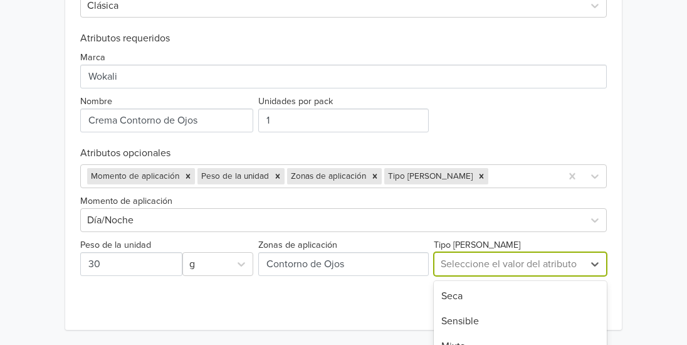
scroll to position [661, 0]
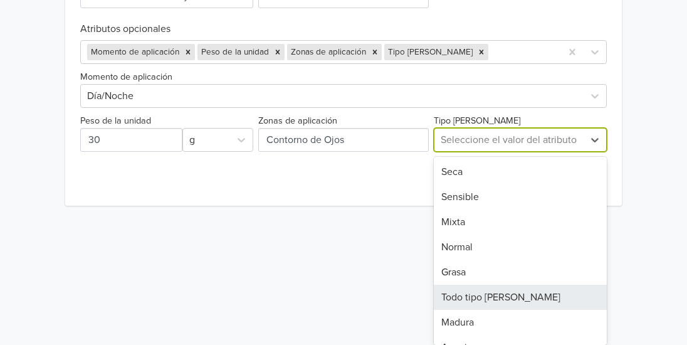
click at [494, 289] on div "Todo tipo [PERSON_NAME]" at bounding box center [520, 297] width 173 height 25
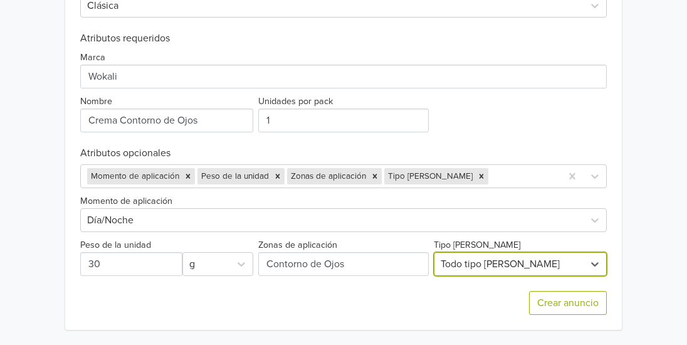
scroll to position [536, 0]
click at [496, 179] on div at bounding box center [523, 176] width 64 height 18
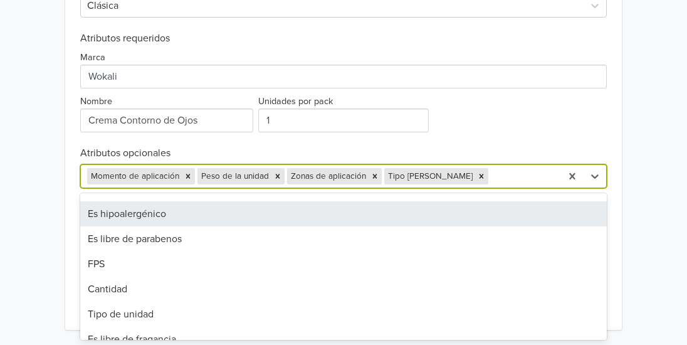
scroll to position [220, 0]
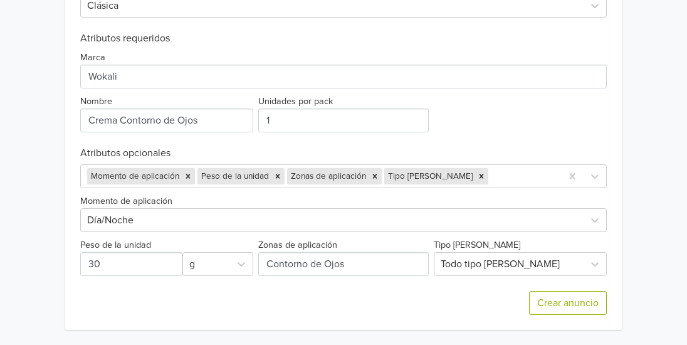
click at [548, 139] on div "Exportar producto * Las imágenes deben tener 500 píxeles en un lado para poder …" at bounding box center [343, 82] width 527 height 496
click at [555, 301] on button "Crear anuncio" at bounding box center [568, 303] width 78 height 24
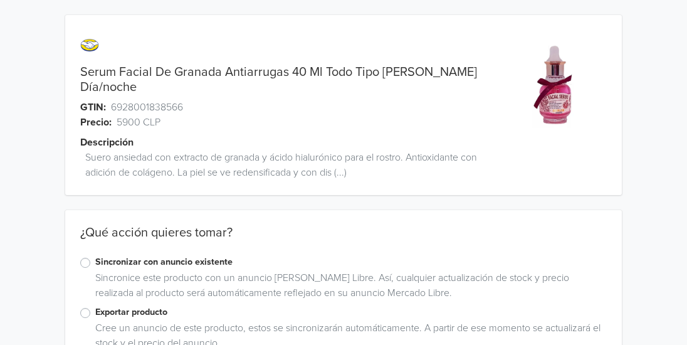
click at [95, 305] on label "Exportar producto" at bounding box center [351, 312] width 512 height 14
click at [0, 0] on input "Exportar producto" at bounding box center [0, 0] width 0 height 0
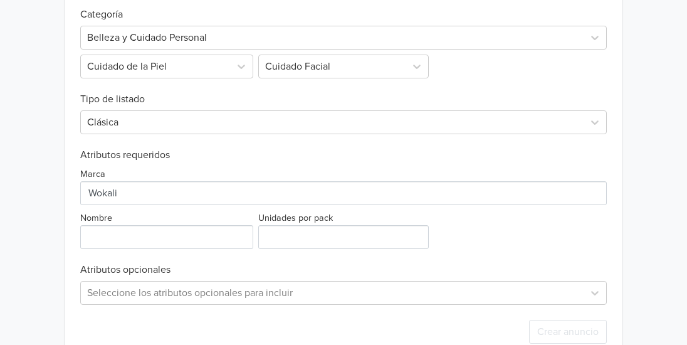
scroll to position [449, 0]
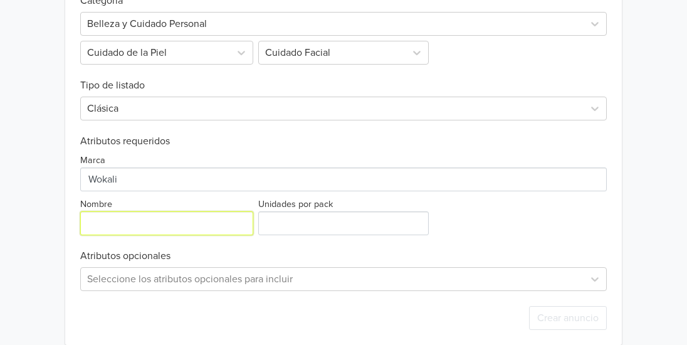
click at [218, 211] on input "Nombre" at bounding box center [166, 223] width 173 height 24
drag, startPoint x: 122, startPoint y: 201, endPoint x: 215, endPoint y: 192, distance: 93.3
click at [215, 196] on div "Nombre" at bounding box center [168, 215] width 176 height 39
type input "Serúm hidratante Y Nutritiva"
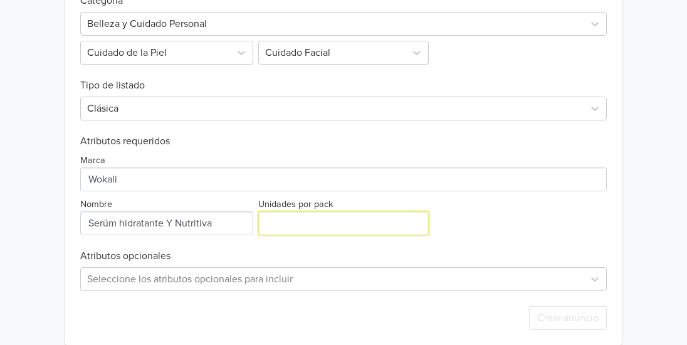
click at [359, 212] on input "Unidades por pack" at bounding box center [343, 223] width 171 height 24
type input "1"
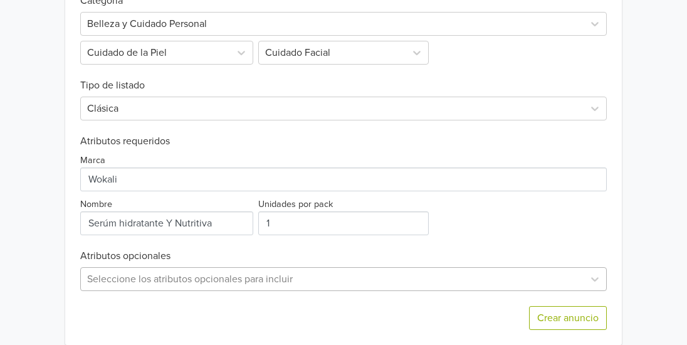
click at [329, 271] on div "Seleccione los atributos opcionales para incluir" at bounding box center [343, 279] width 527 height 24
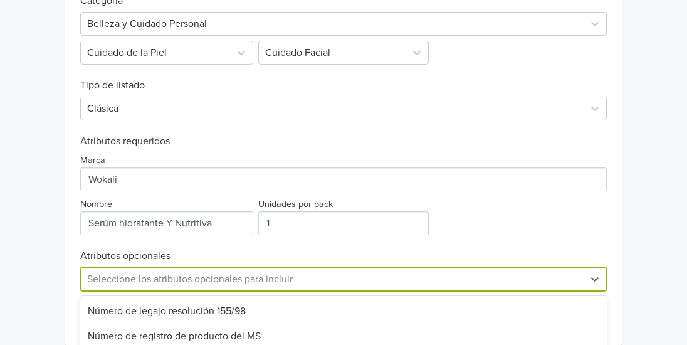
scroll to position [573, 0]
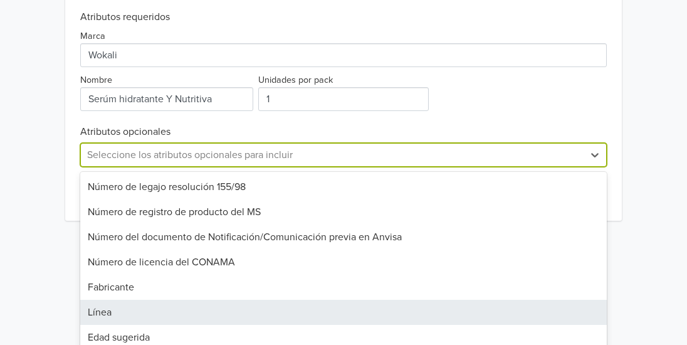
click at [304, 300] on div "Línea" at bounding box center [343, 312] width 527 height 25
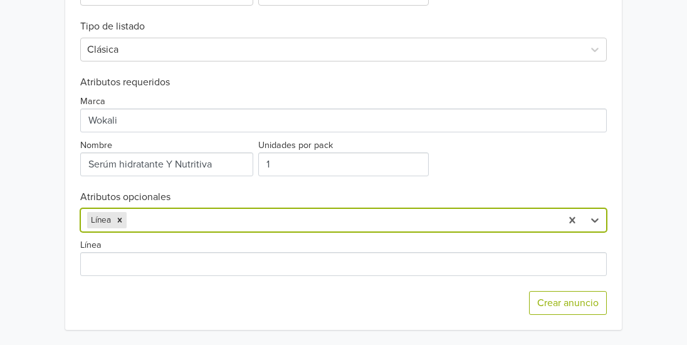
scroll to position [492, 0]
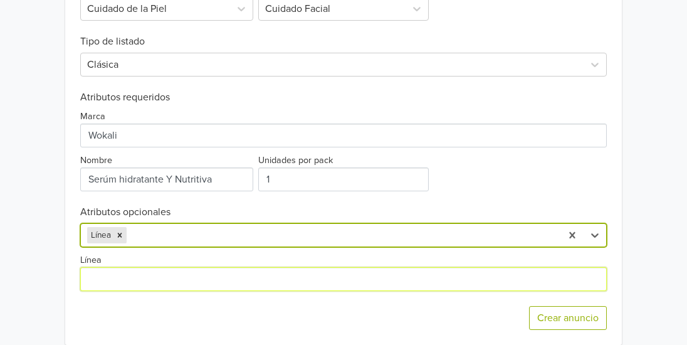
click at [172, 267] on input "Línea" at bounding box center [343, 279] width 527 height 24
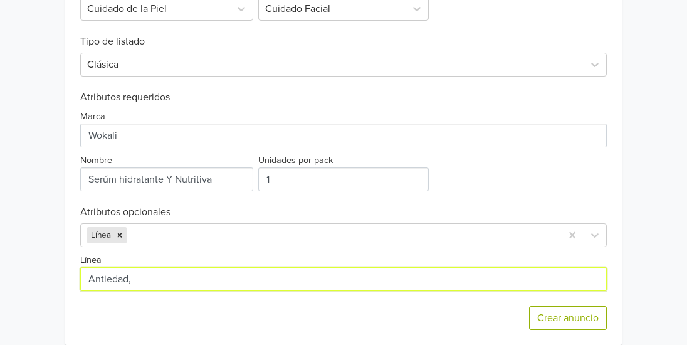
type input "Antiedad,"
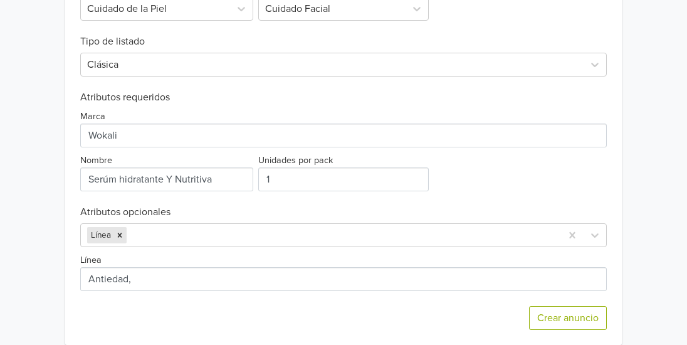
click at [198, 292] on div "Crear anuncio" at bounding box center [343, 318] width 527 height 54
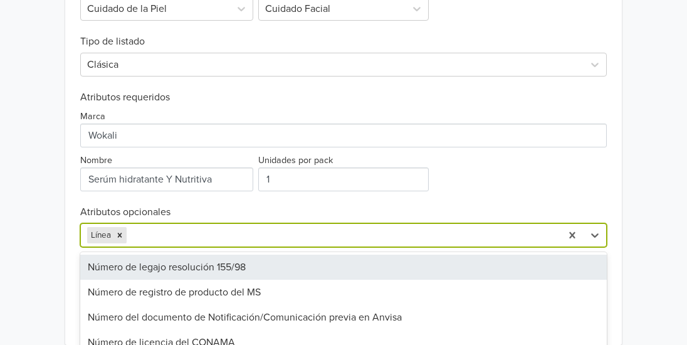
click at [169, 226] on div at bounding box center [342, 235] width 426 height 18
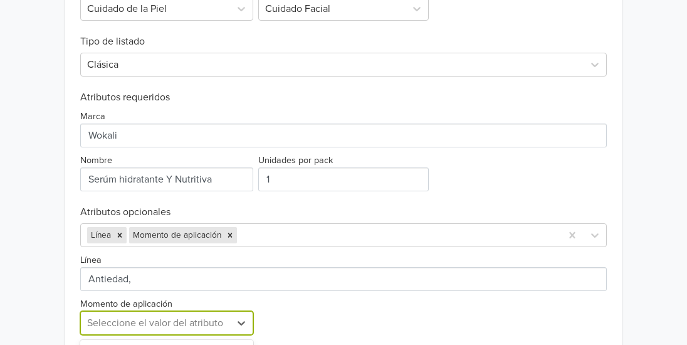
scroll to position [553, 0]
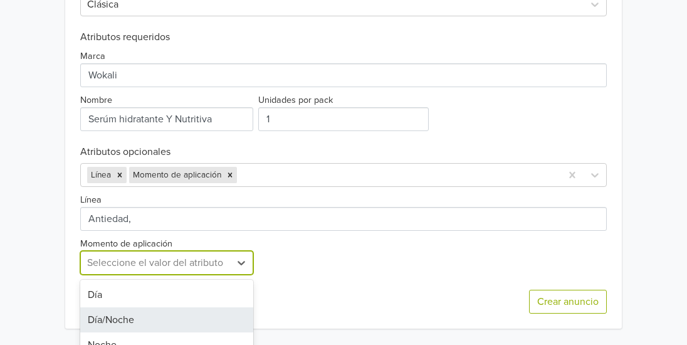
click at [184, 275] on div "3 results available. Use Up and Down to choose options, press Enter to select t…" at bounding box center [166, 263] width 173 height 24
click at [152, 307] on div "Día/Noche" at bounding box center [166, 319] width 173 height 25
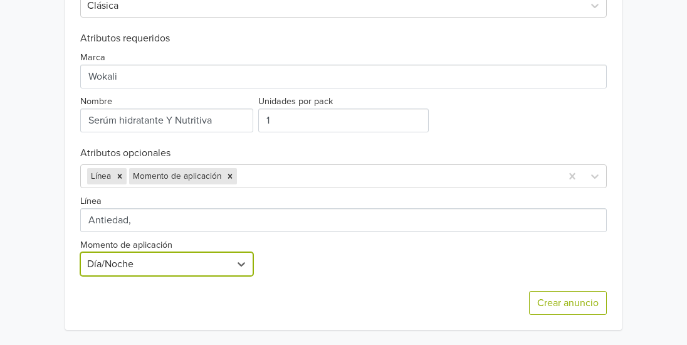
scroll to position [536, 0]
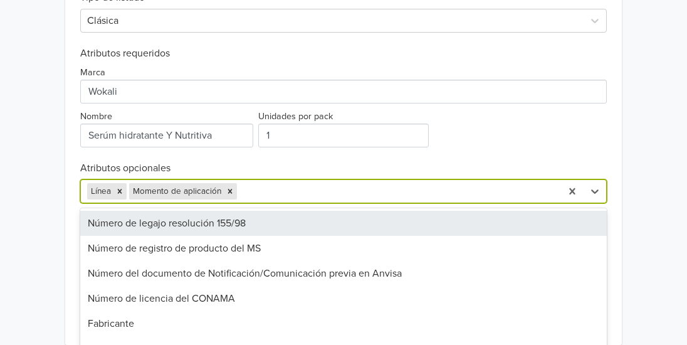
click at [279, 183] on div at bounding box center [398, 192] width 316 height 18
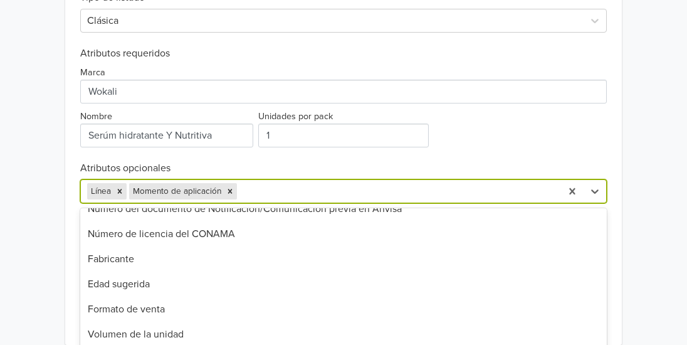
scroll to position [90, 0]
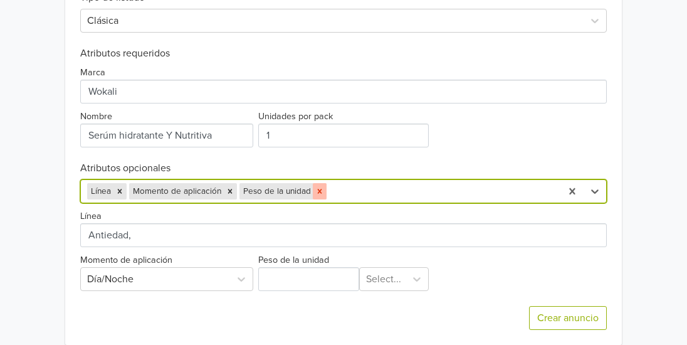
click at [322, 187] on icon "Remove Peso de la unidad" at bounding box center [320, 191] width 9 height 9
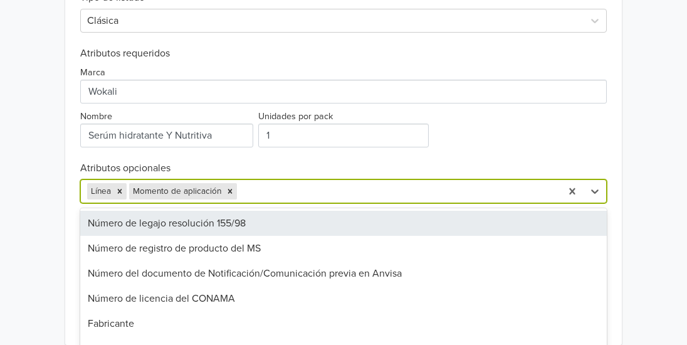
click at [300, 183] on div at bounding box center [398, 192] width 316 height 18
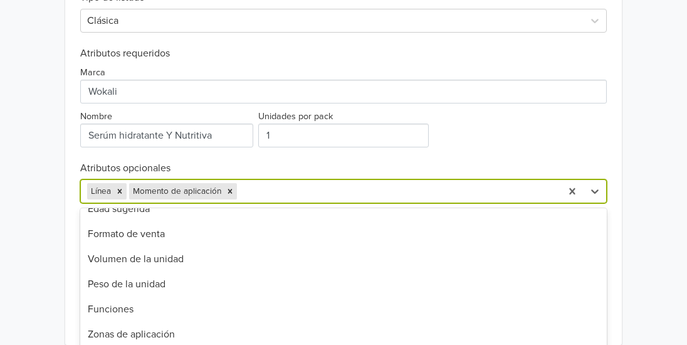
scroll to position [165, 0]
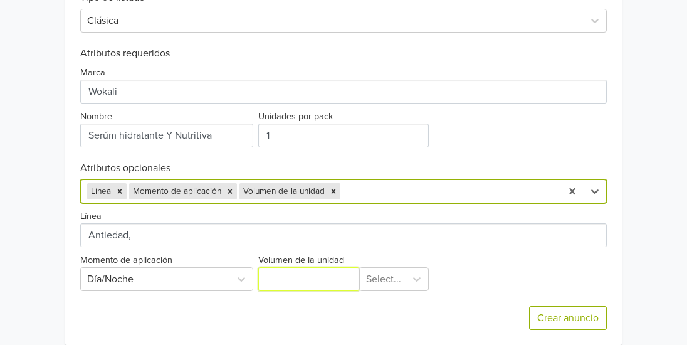
click at [312, 272] on input "Volumen de la unidad" at bounding box center [308, 279] width 101 height 24
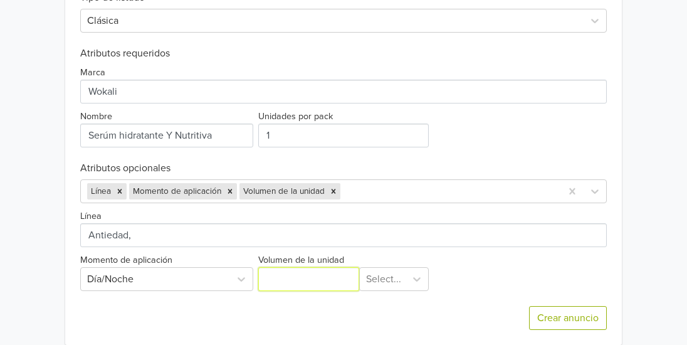
type input "5"
type input "40"
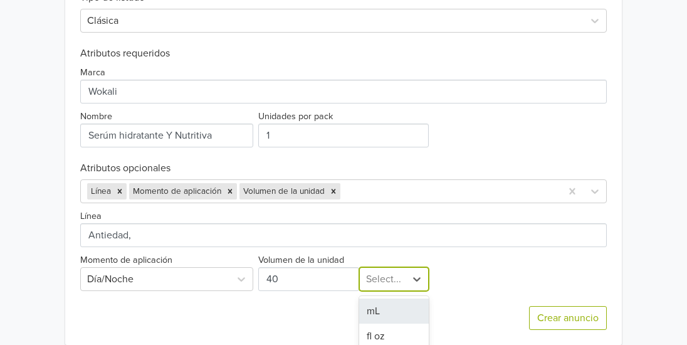
click at [405, 268] on div "Select..." at bounding box center [383, 279] width 46 height 23
click at [403, 299] on div "mL" at bounding box center [394, 311] width 70 height 25
click at [433, 183] on div at bounding box center [449, 192] width 212 height 18
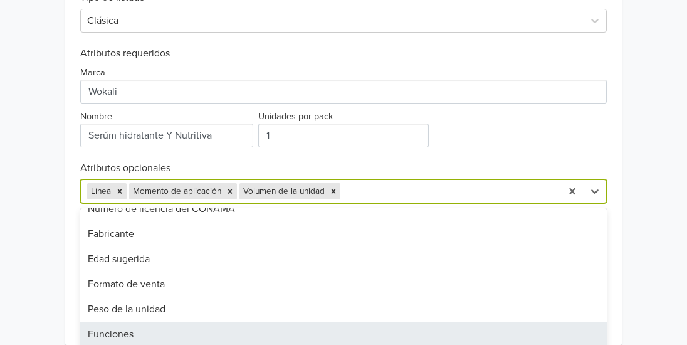
scroll to position [115, 0]
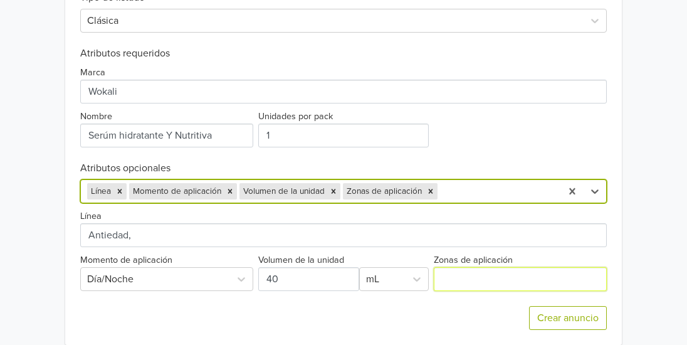
click at [476, 267] on input "Zonas de aplicación" at bounding box center [520, 279] width 173 height 24
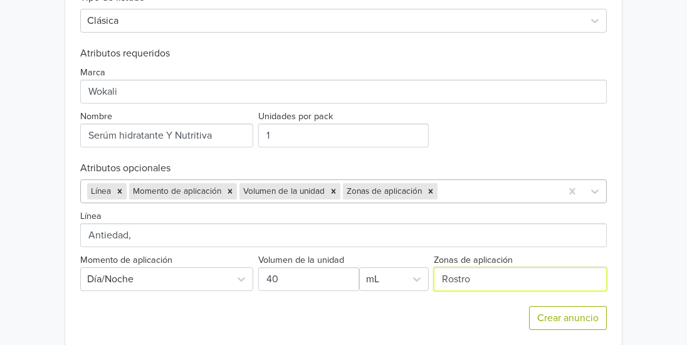
type input "Rostro"
click at [487, 183] on div at bounding box center [497, 192] width 115 height 18
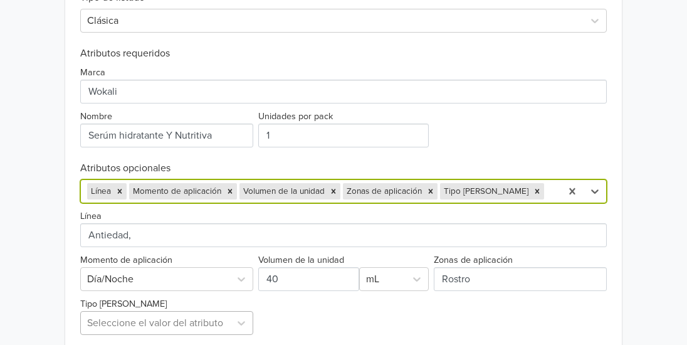
scroll to position [704, 0]
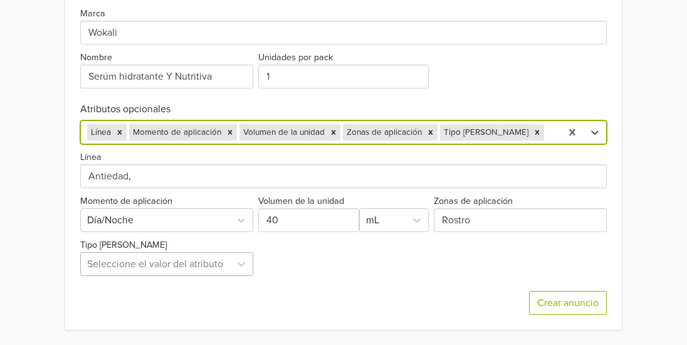
click at [216, 276] on div "Seleccione el valor del atributo" at bounding box center [166, 264] width 173 height 24
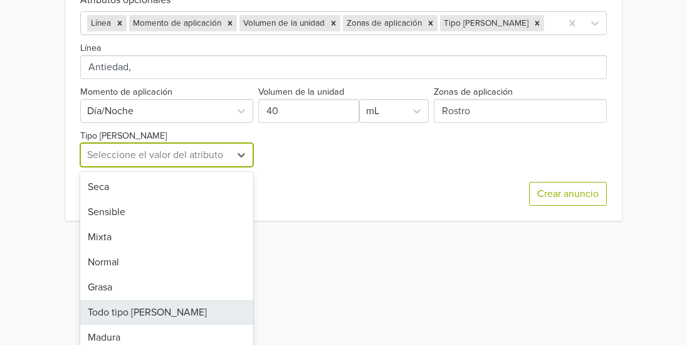
scroll to position [580, 0]
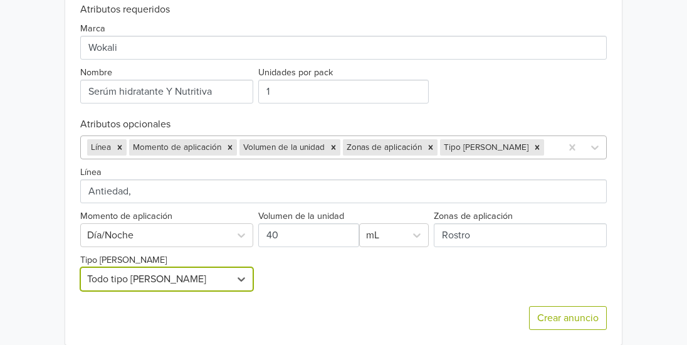
click at [547, 139] on div at bounding box center [551, 148] width 8 height 18
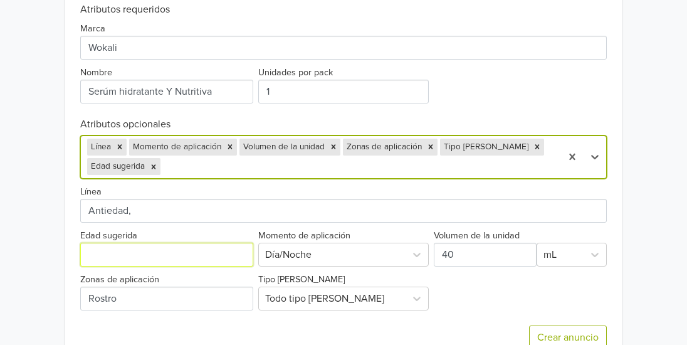
click at [242, 243] on input "Edad sugerida" at bounding box center [166, 255] width 173 height 24
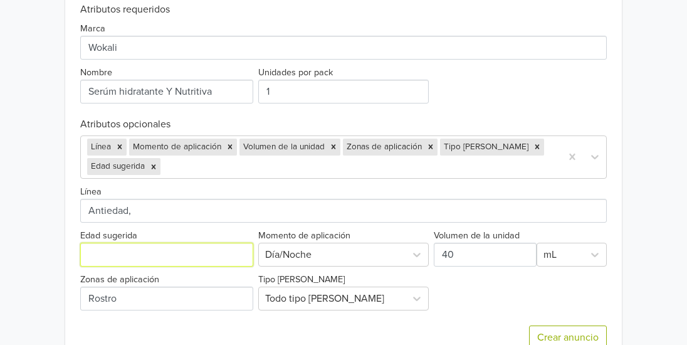
type input "+30"
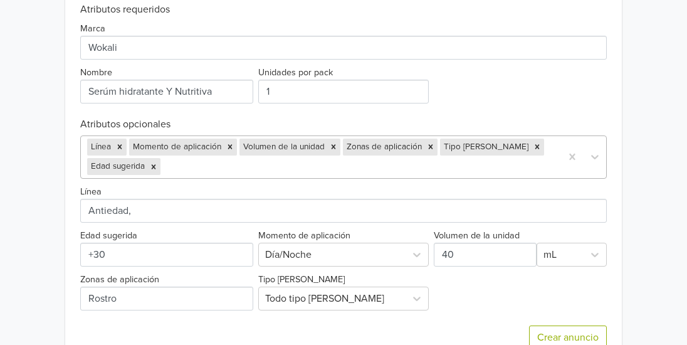
click at [247, 156] on div "Exportar producto * Las imágenes deben tener 500 píxeles en un lado para poder …" at bounding box center [343, 85] width 527 height 559
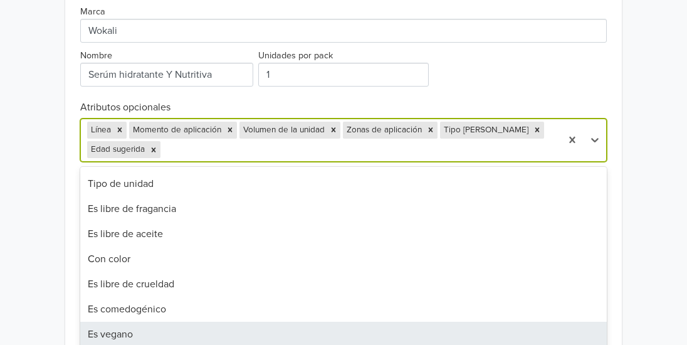
scroll to position [324, 0]
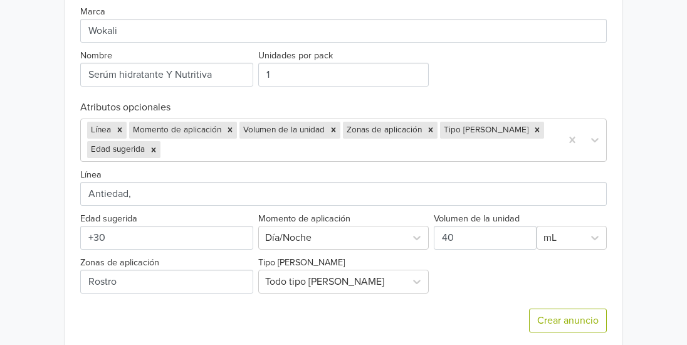
click at [561, 309] on button "Crear anuncio" at bounding box center [568, 321] width 78 height 24
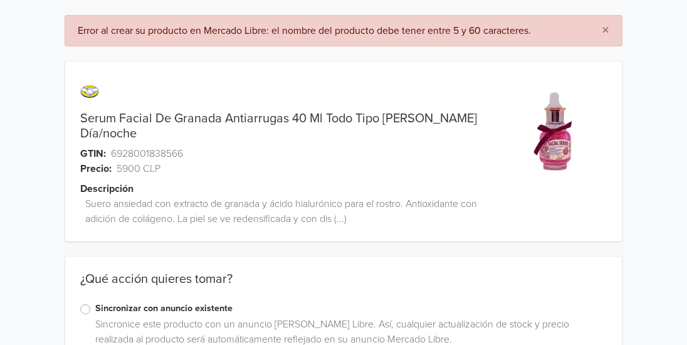
click at [318, 122] on link "Serum Facial De Granada Antiarrugas 40 Ml Todo Tipo [PERSON_NAME] Día/noche" at bounding box center [281, 126] width 403 height 30
click at [606, 28] on span "×" at bounding box center [606, 30] width 8 height 18
